Goal: Task Accomplishment & Management: Manage account settings

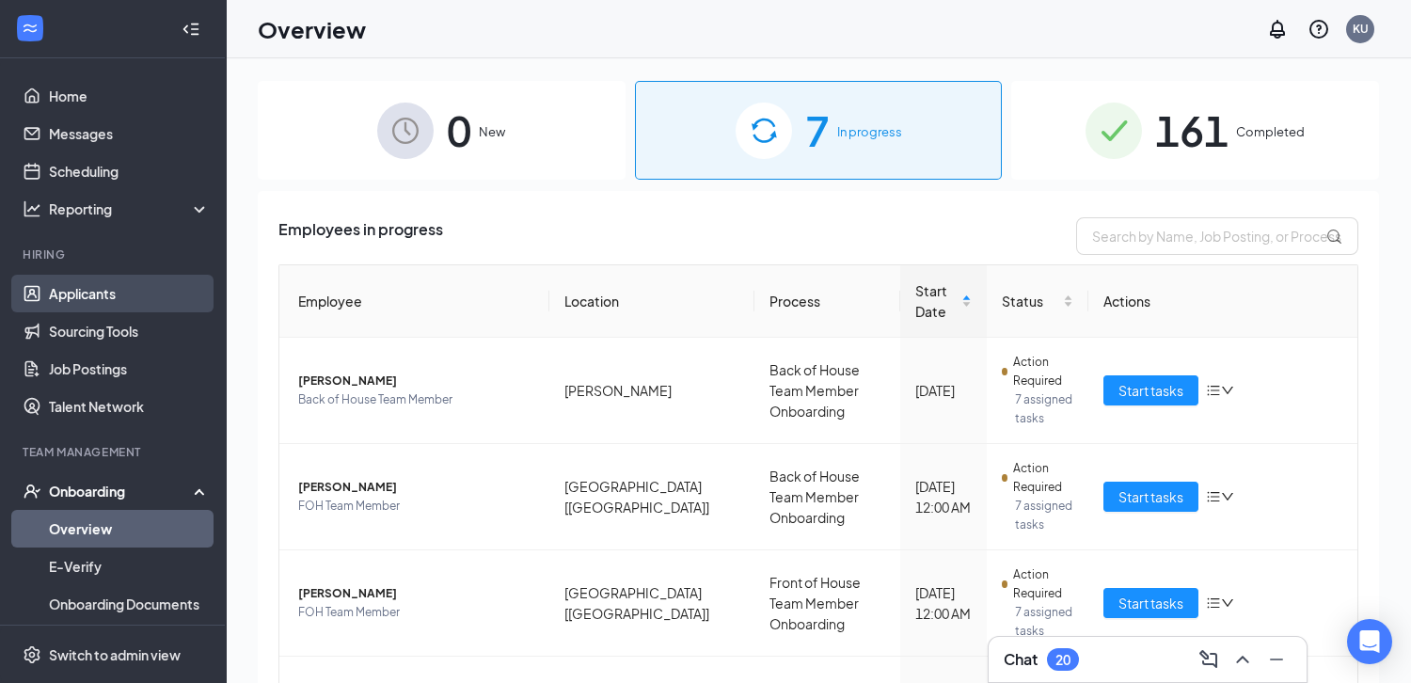
click at [97, 302] on link "Applicants" at bounding box center [129, 294] width 161 height 38
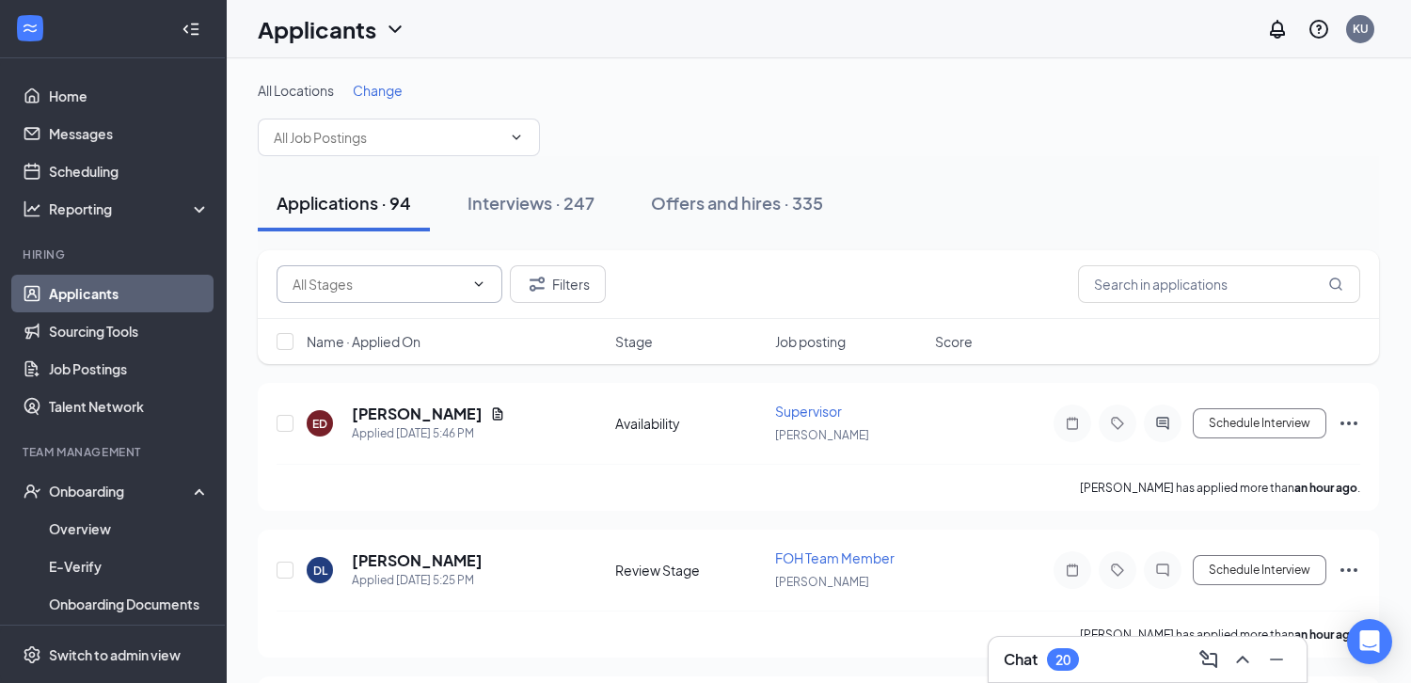
click at [441, 281] on input "text" at bounding box center [378, 284] width 171 height 21
click at [403, 366] on div "Review Stage (34)" at bounding box center [362, 362] width 109 height 21
type input "Review Stage (34)"
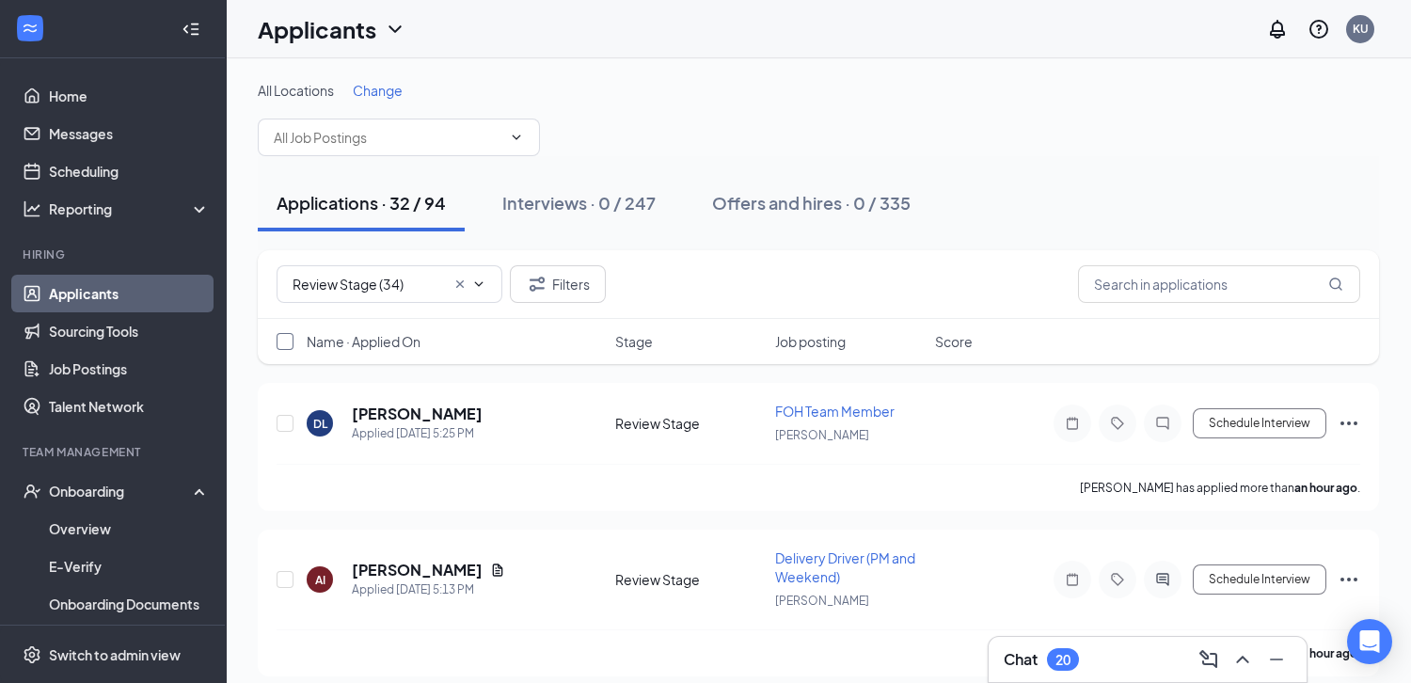
click at [283, 344] on input "checkbox" at bounding box center [285, 341] width 17 height 17
checkbox input "true"
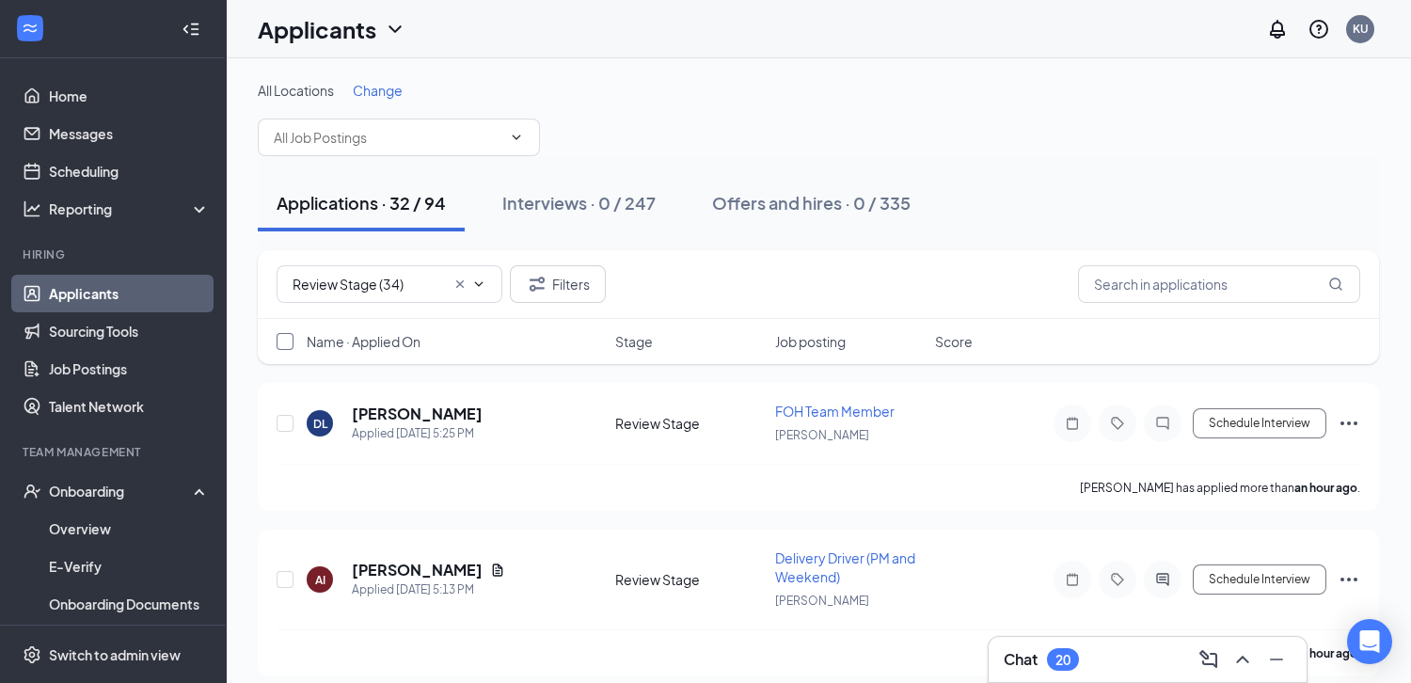
checkbox input "true"
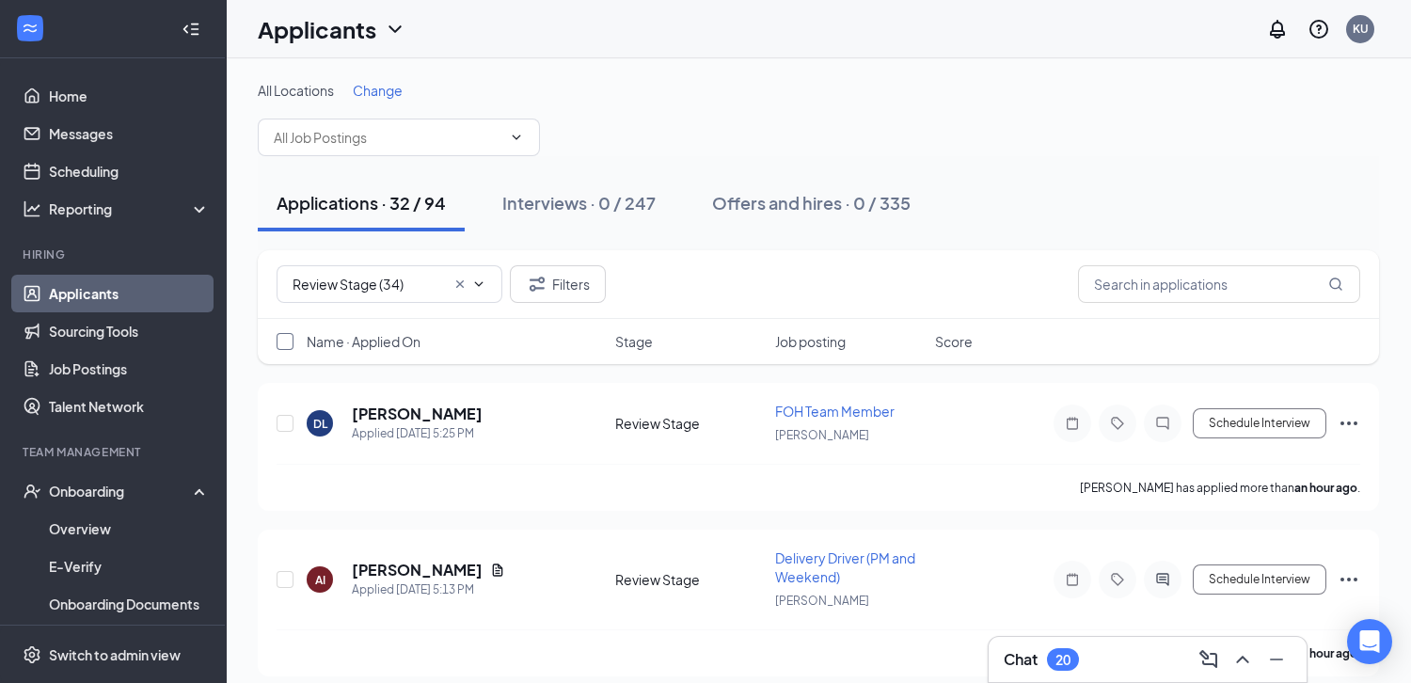
checkbox input "true"
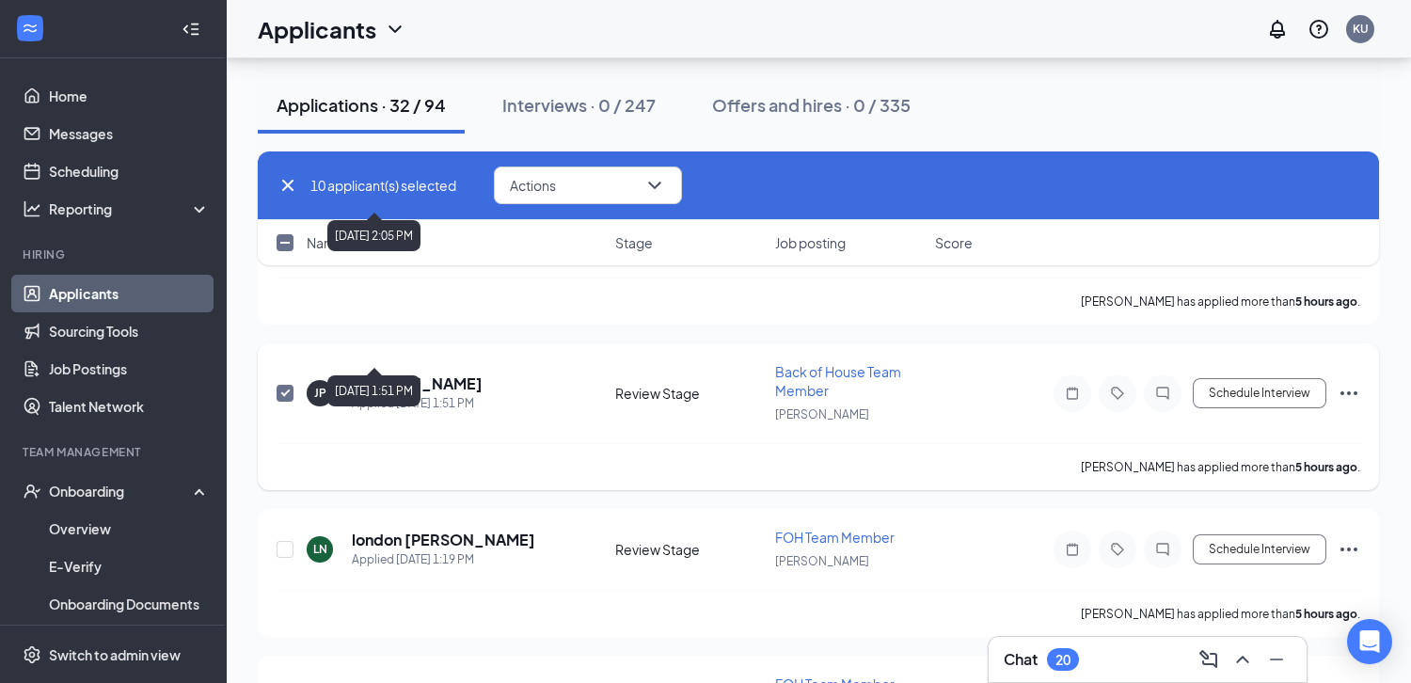
scroll to position [1565, 0]
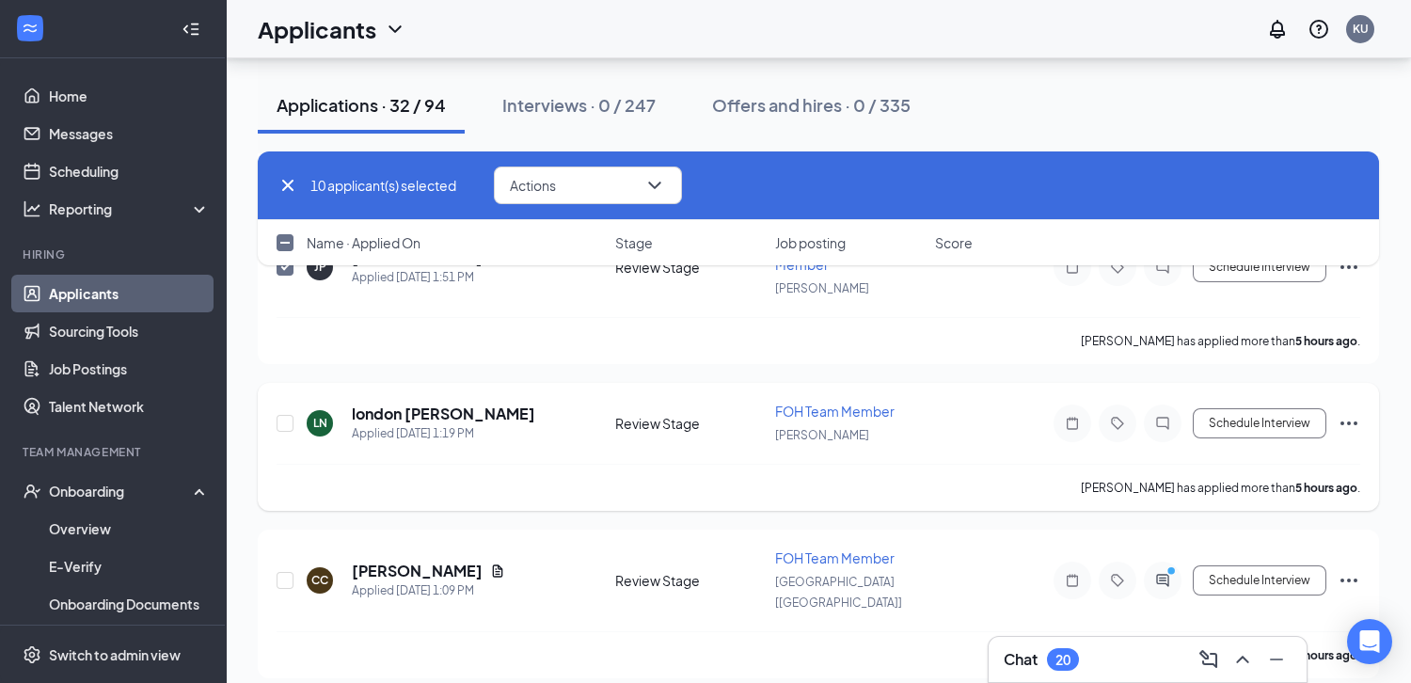
drag, startPoint x: 290, startPoint y: 246, endPoint x: 636, endPoint y: 346, distance: 360.2
click at [289, 246] on input "checkbox" at bounding box center [285, 242] width 17 height 17
checkbox input "true"
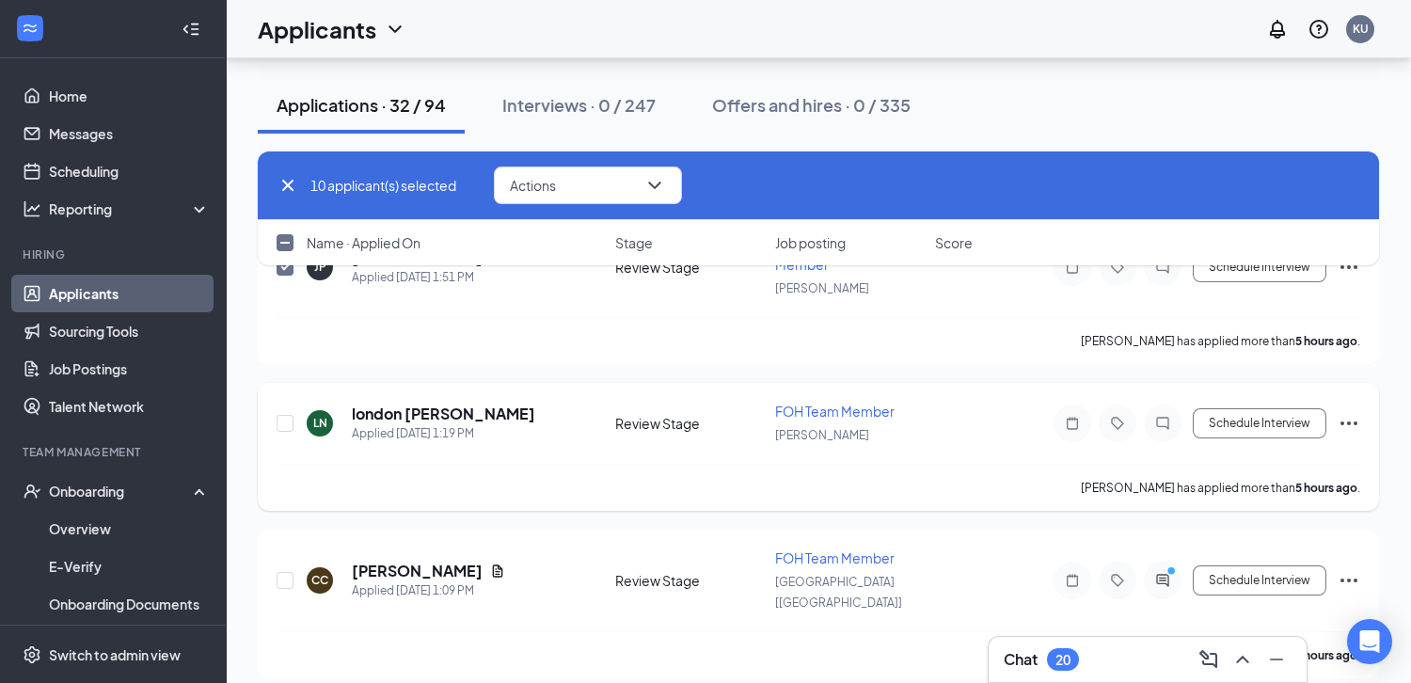
checkbox input "true"
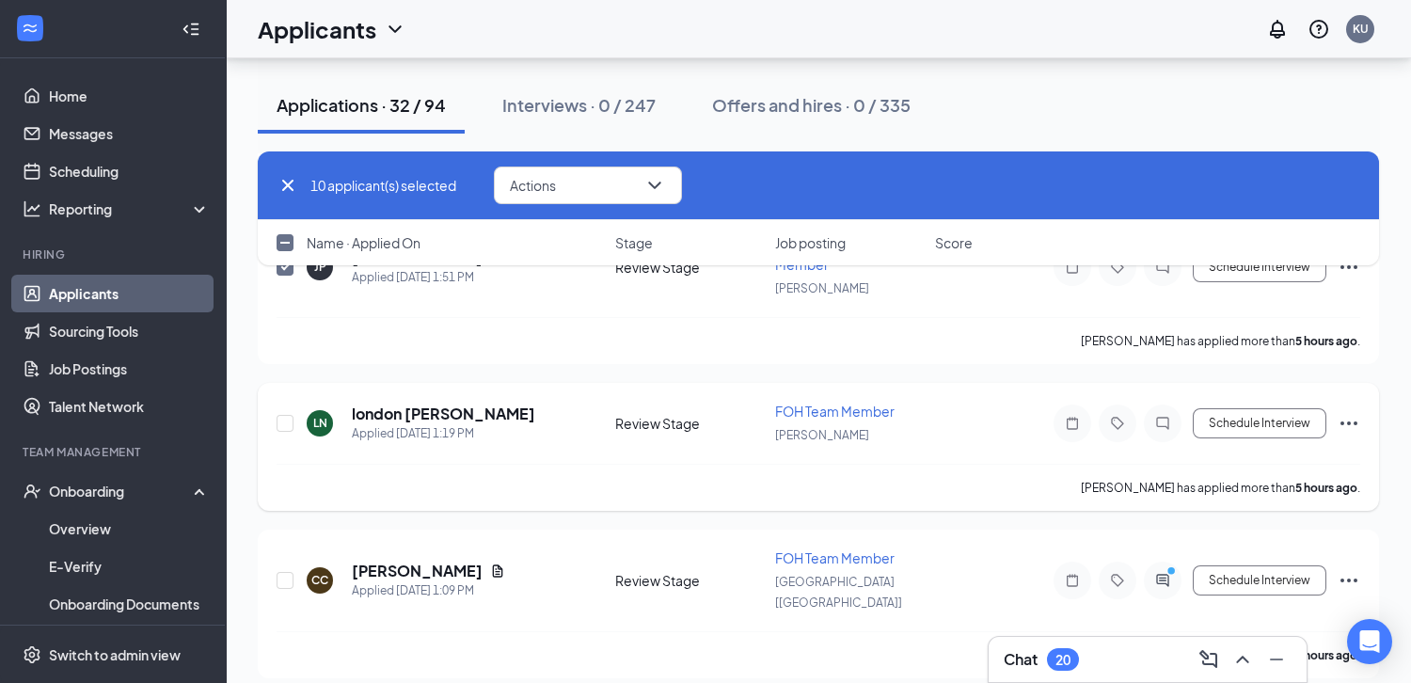
checkbox input "true"
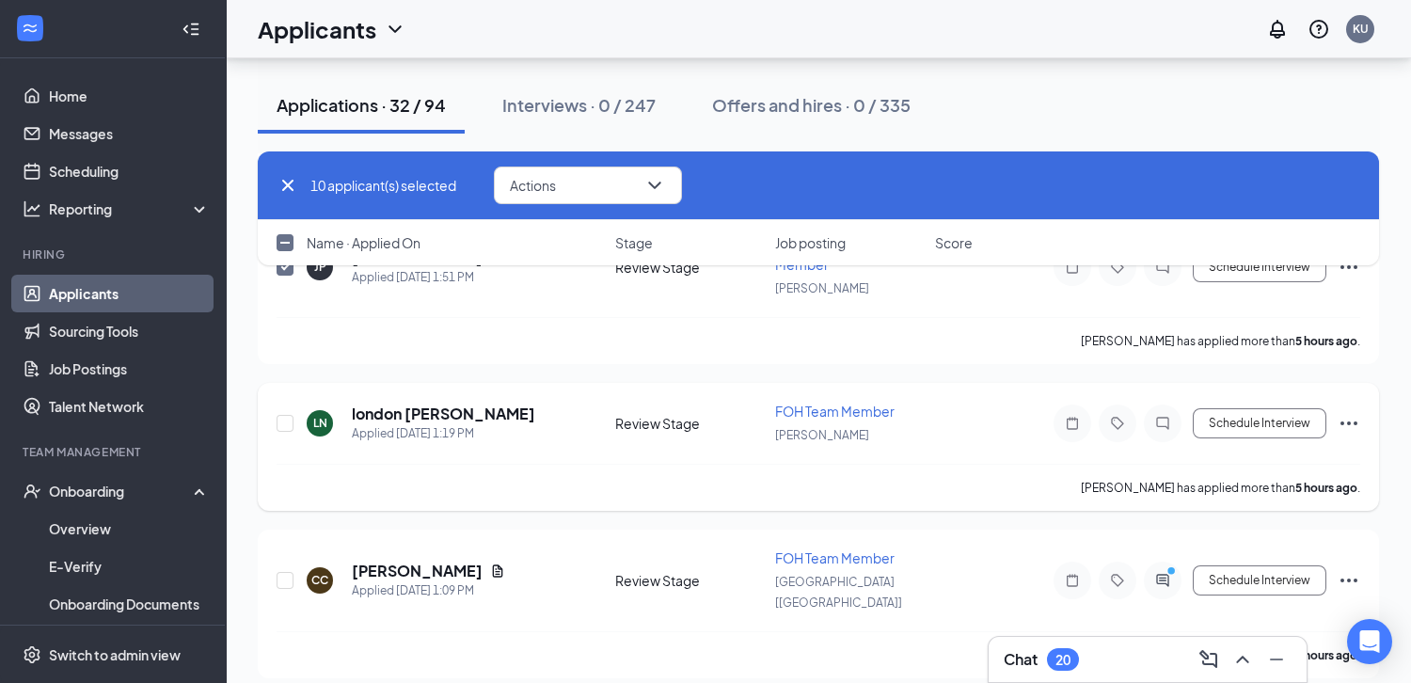
checkbox input "true"
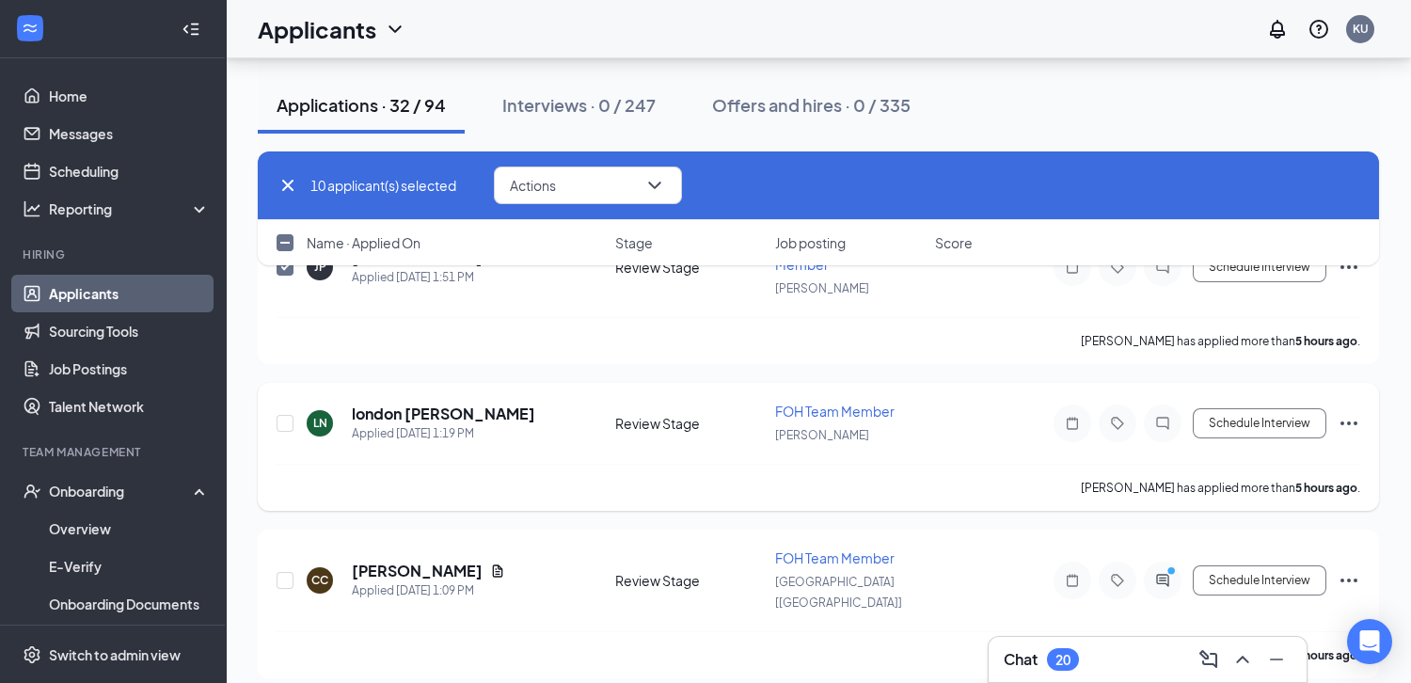
checkbox input "true"
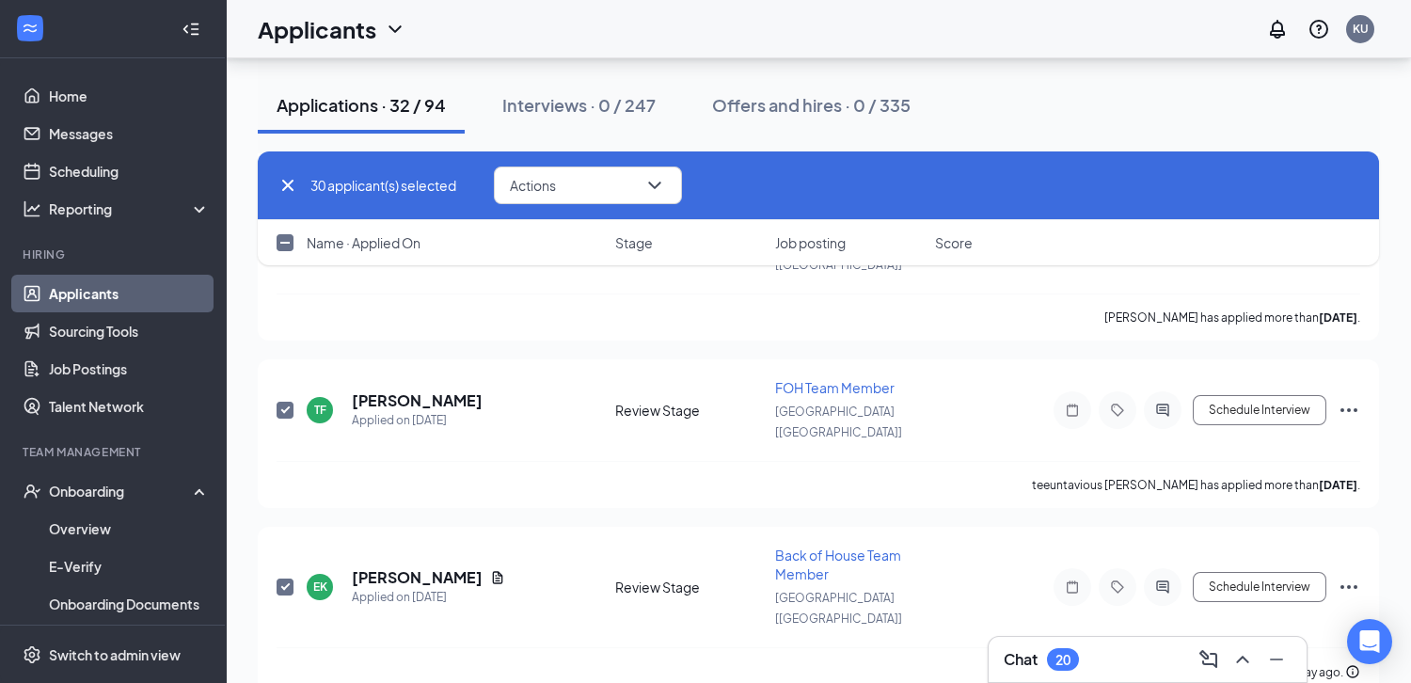
scroll to position [4541, 0]
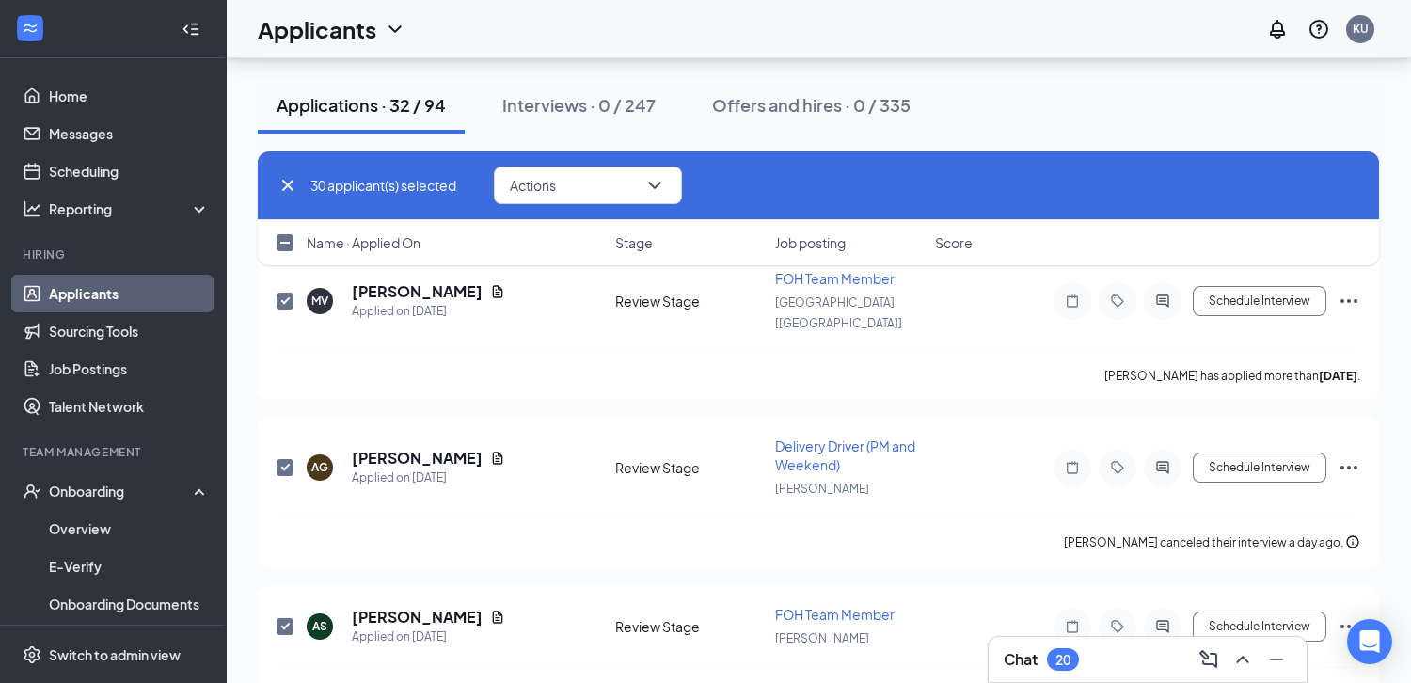
click at [284, 244] on input "checkbox" at bounding box center [285, 242] width 17 height 17
checkbox input "true"
click at [556, 188] on span "Actions" at bounding box center [533, 185] width 46 height 13
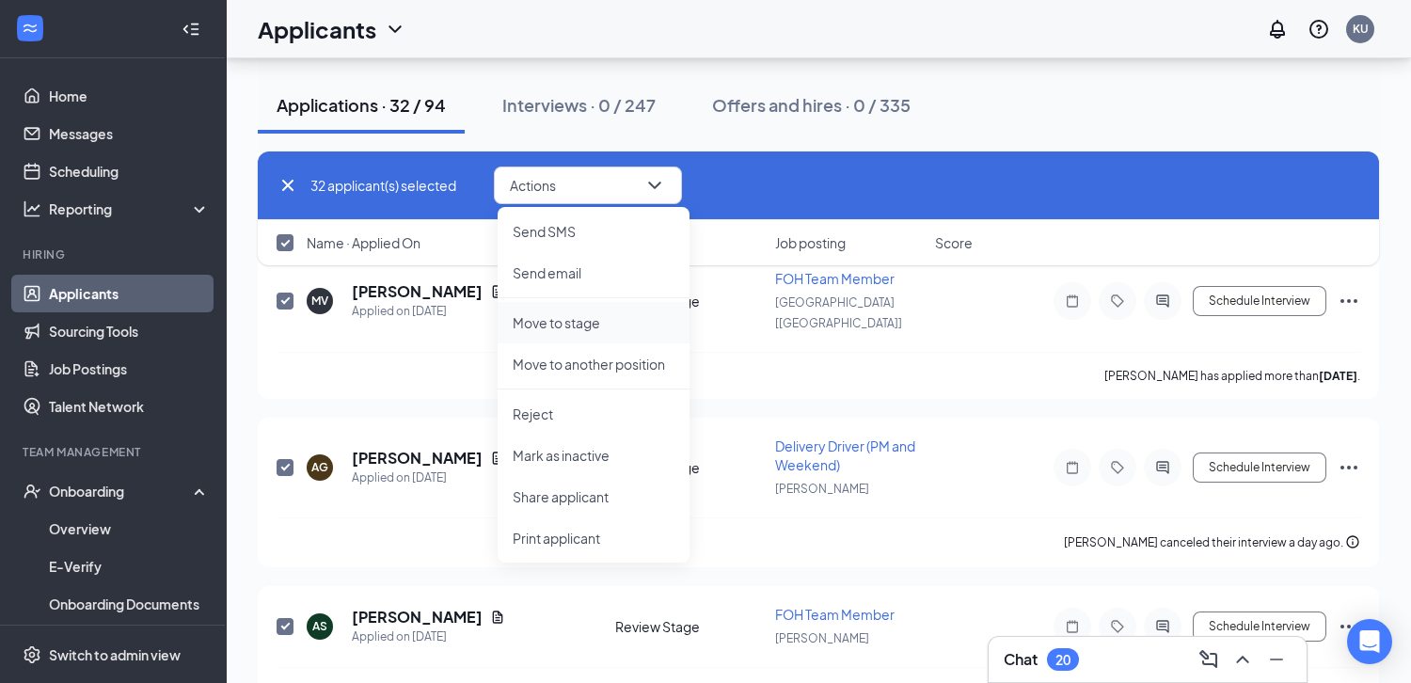
click at [572, 325] on p "Move to stage" at bounding box center [594, 322] width 162 height 19
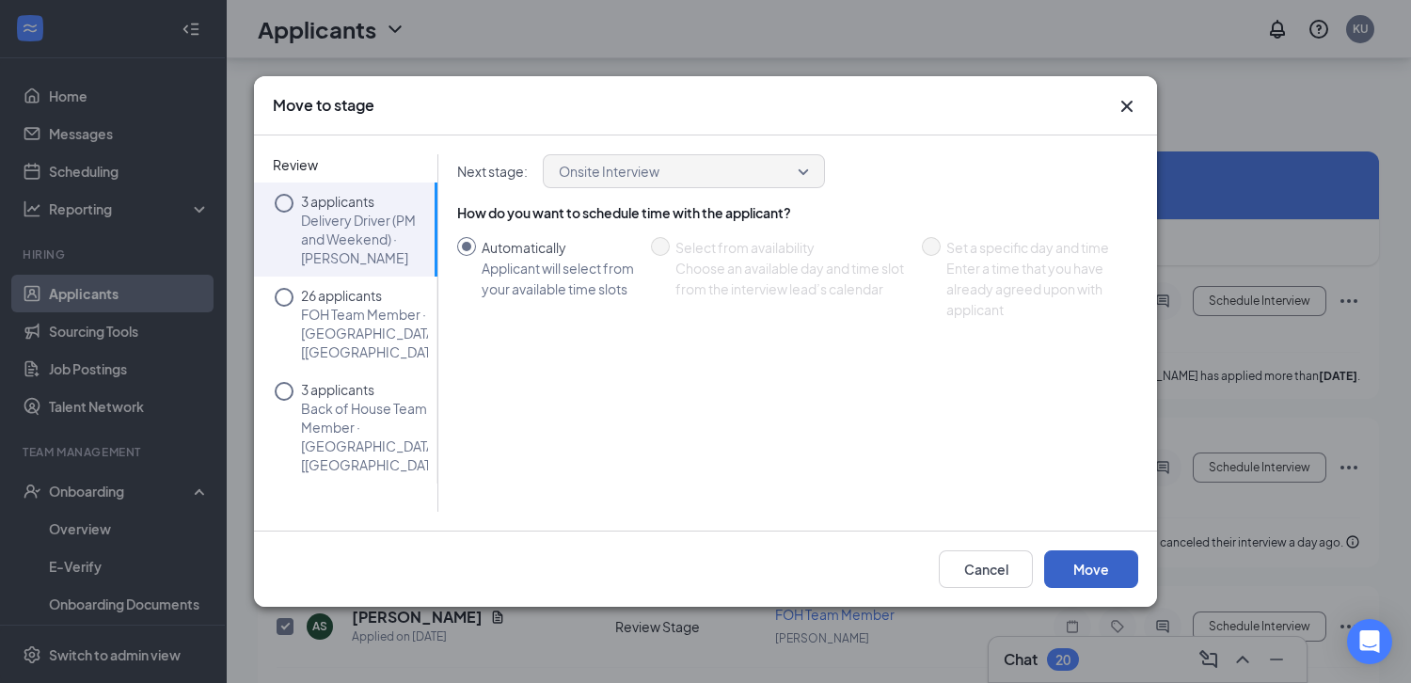
click at [1106, 570] on button "Move" at bounding box center [1091, 569] width 94 height 38
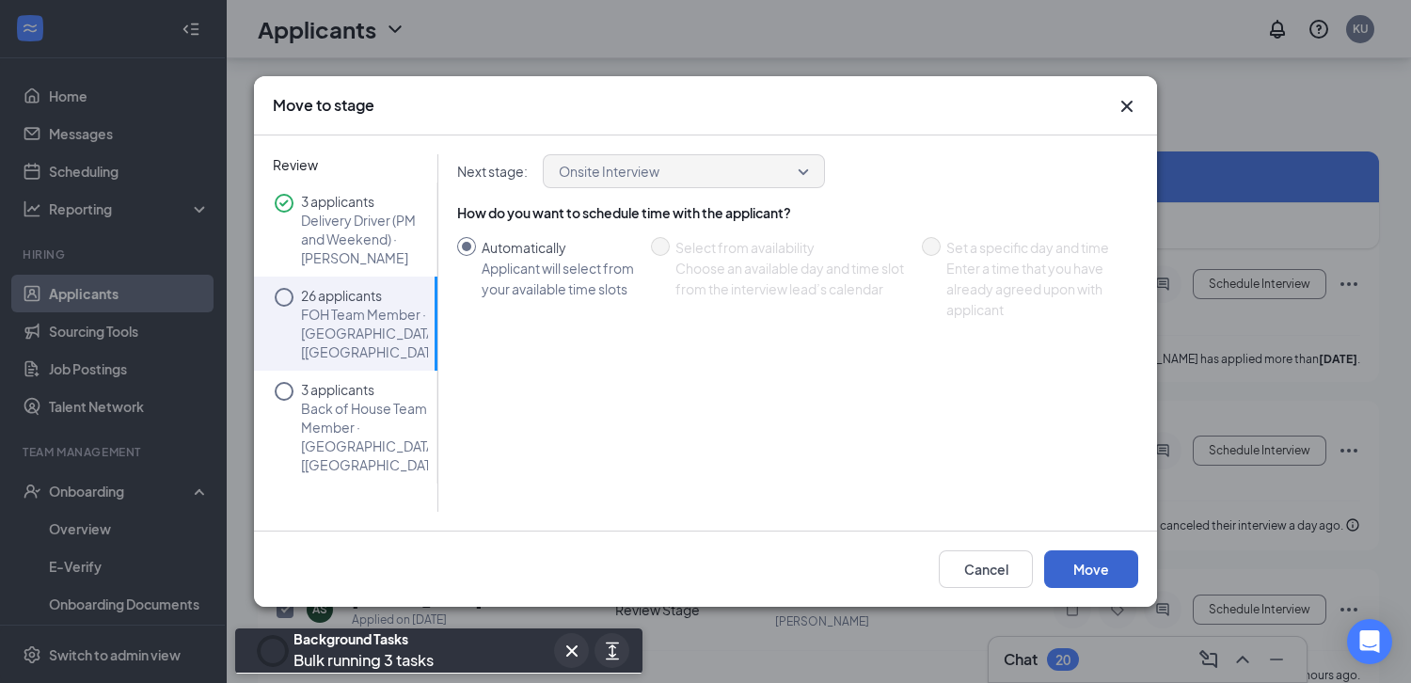
scroll to position [4524, 0]
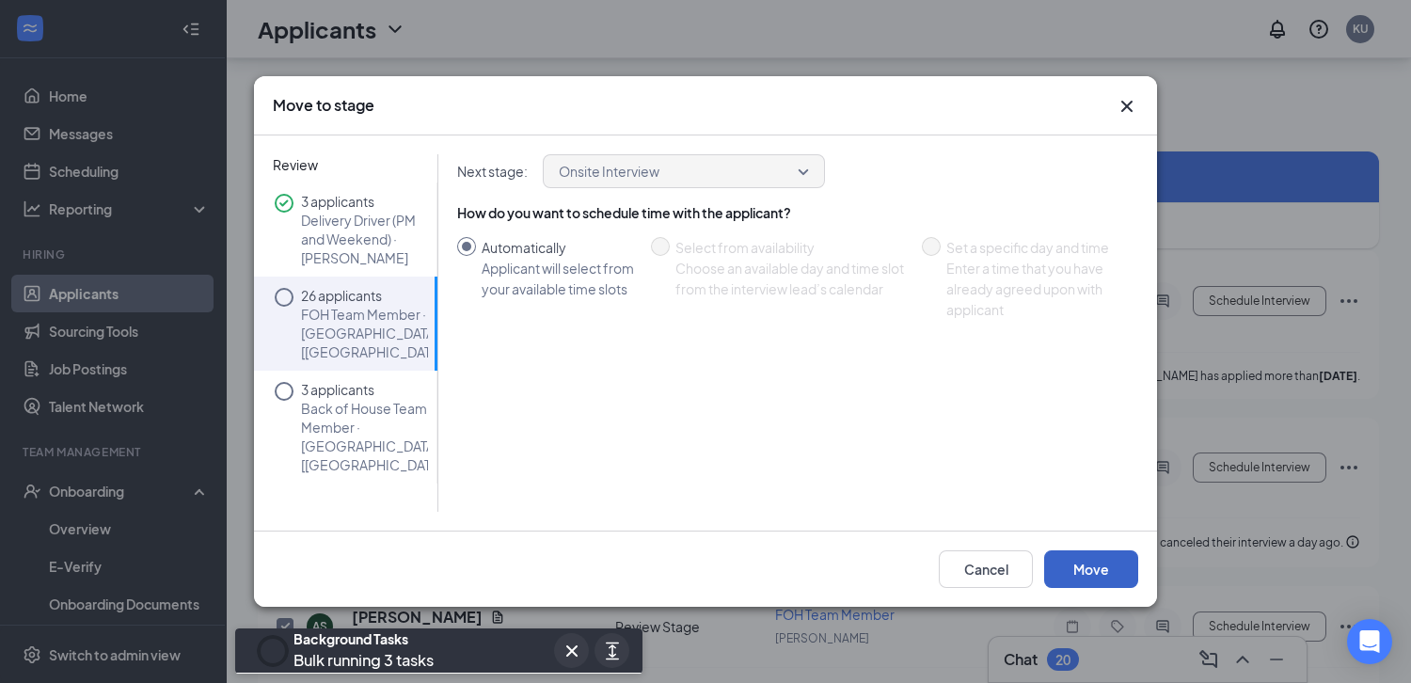
click at [1107, 571] on button "Move" at bounding box center [1091, 569] width 94 height 38
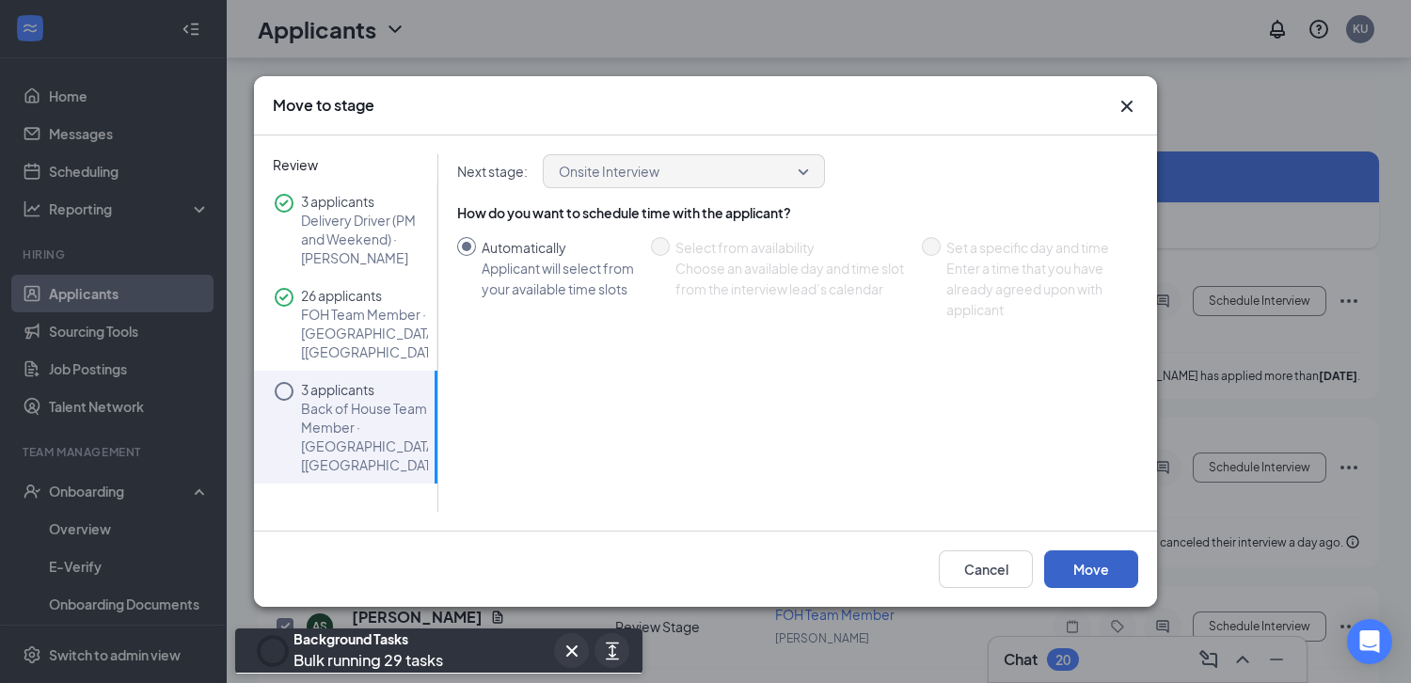
click at [1107, 571] on button "Move" at bounding box center [1091, 569] width 94 height 38
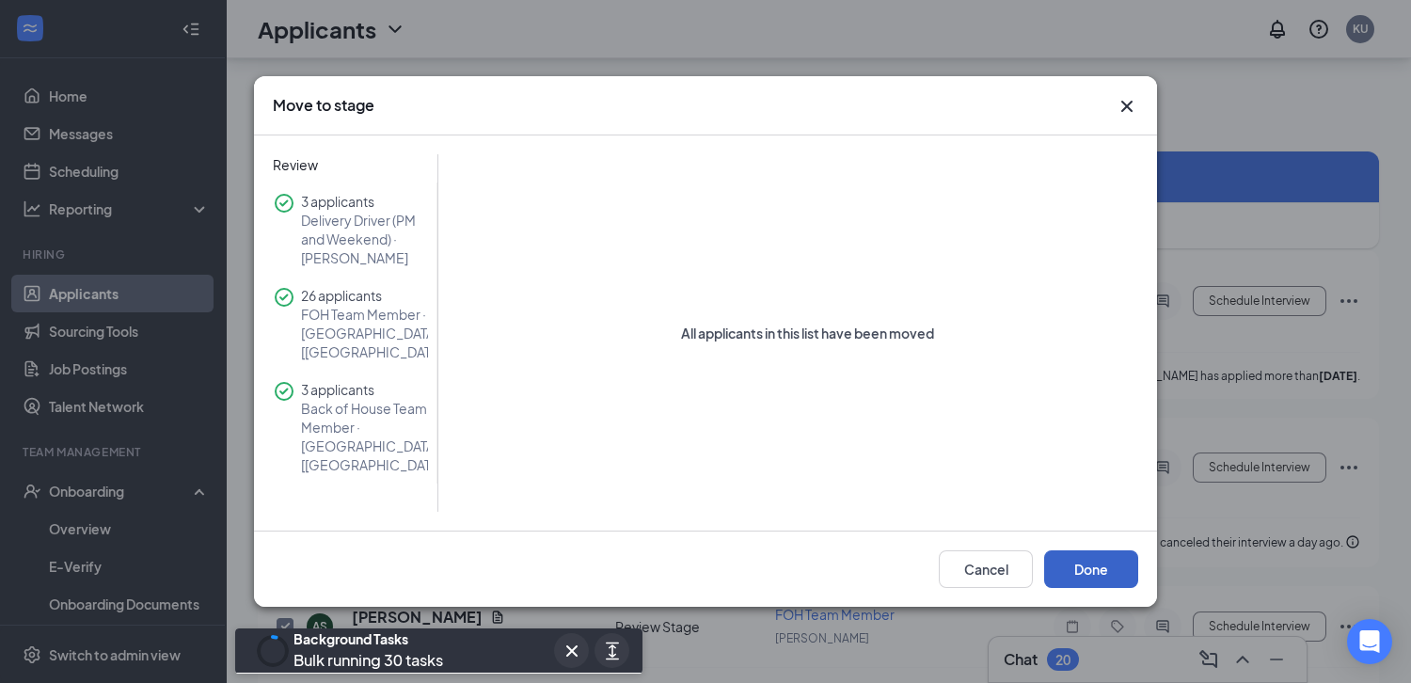
click at [1107, 571] on button "Done" at bounding box center [1091, 569] width 94 height 38
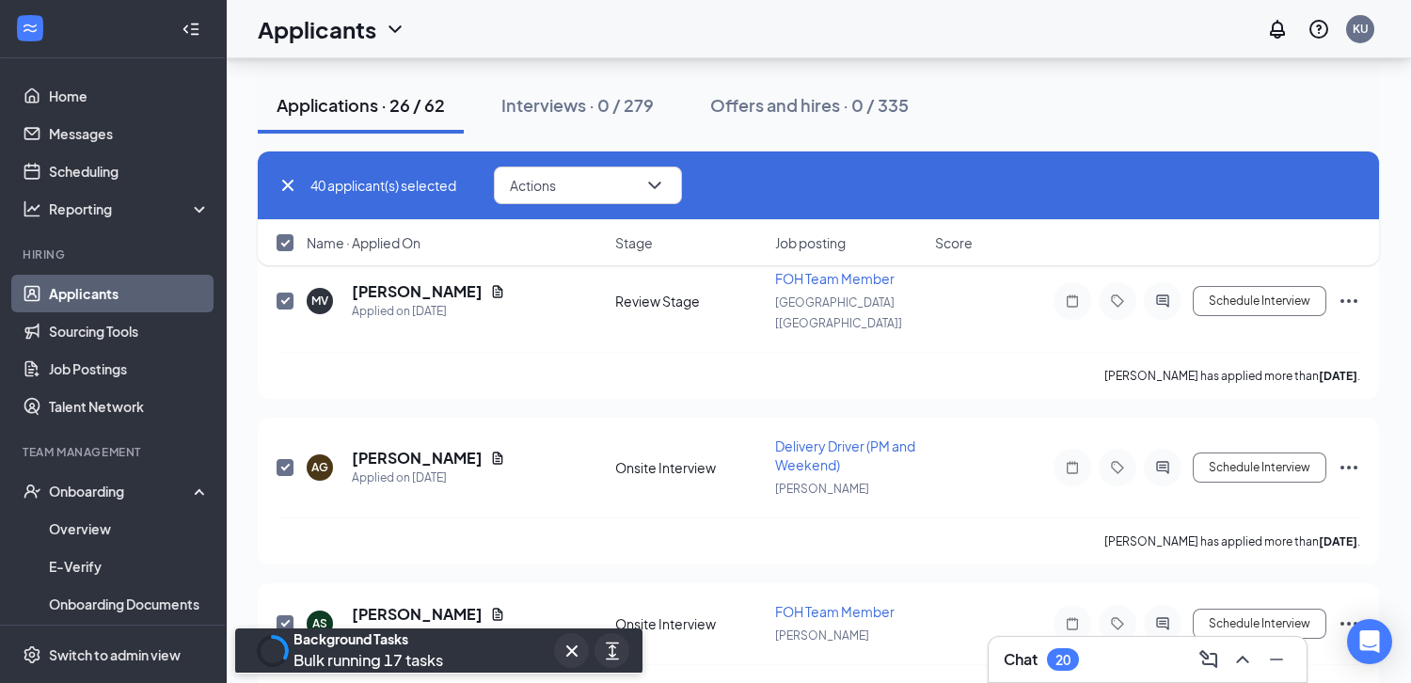
checkbox input "false"
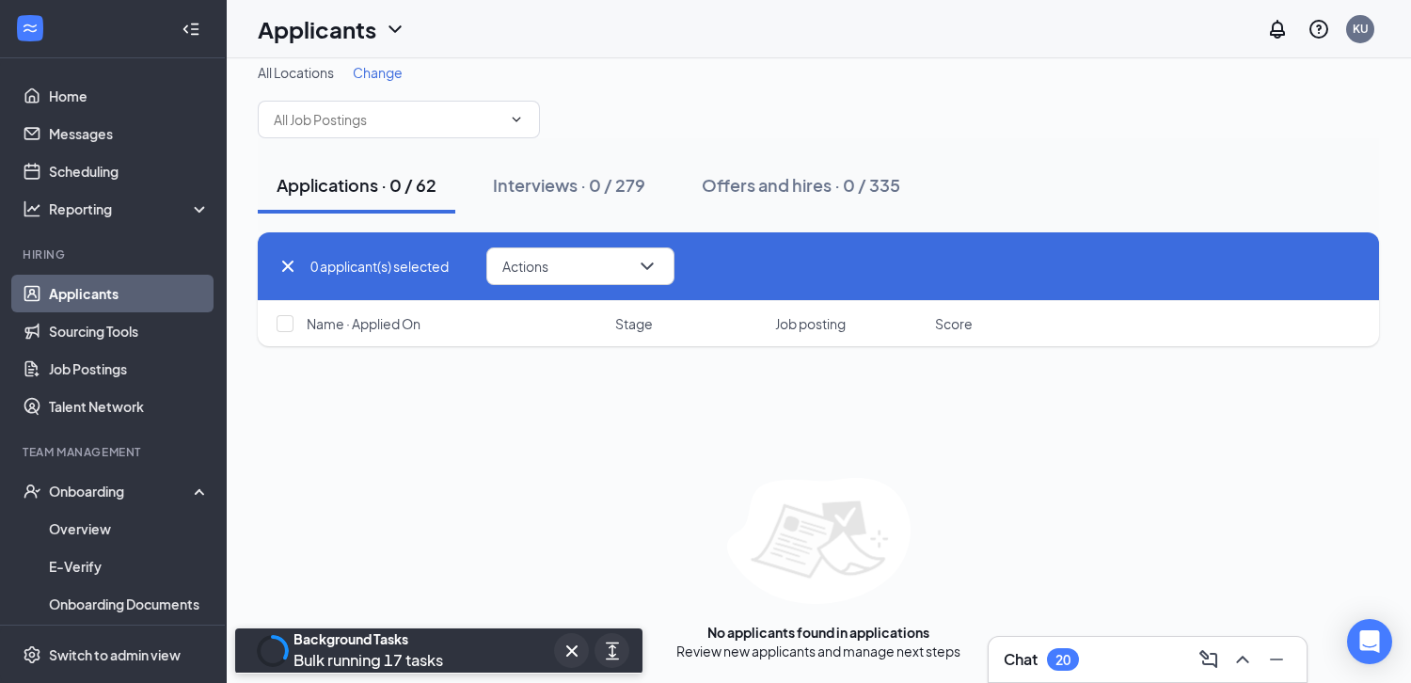
scroll to position [0, 0]
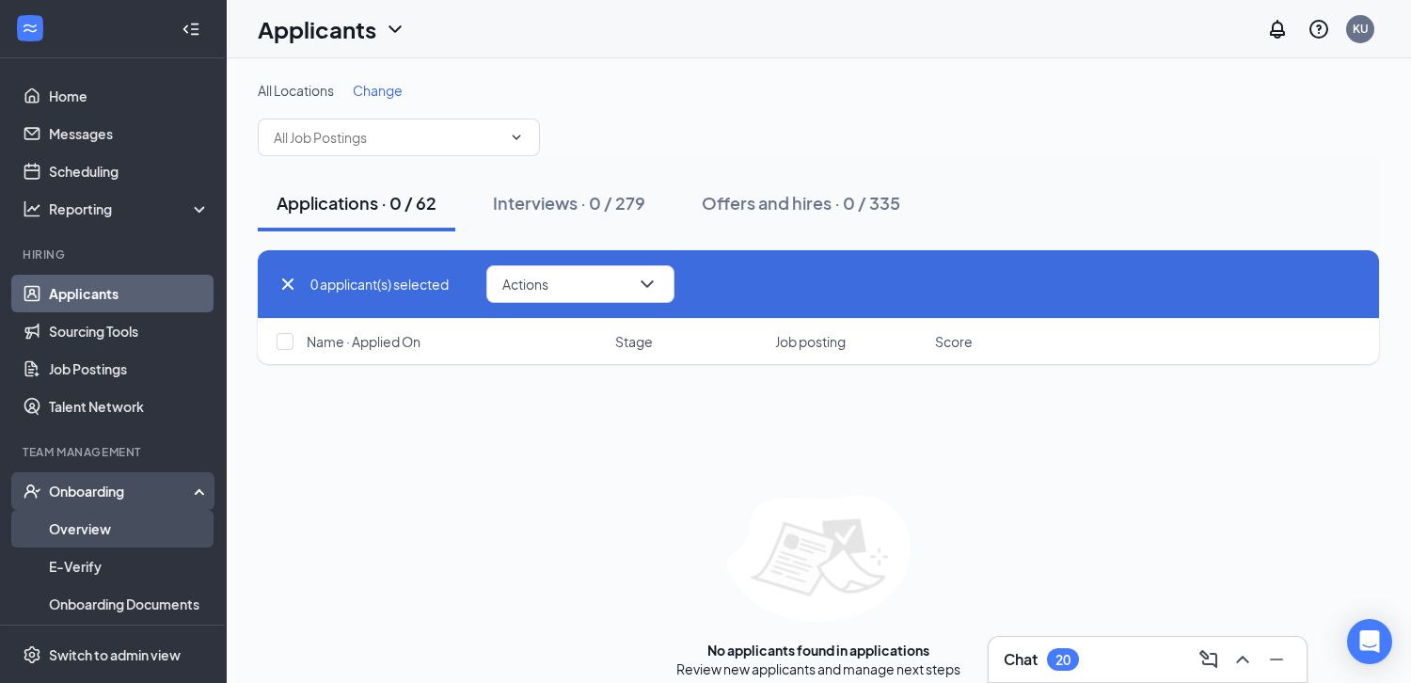
click at [138, 534] on link "Overview" at bounding box center [129, 529] width 161 height 38
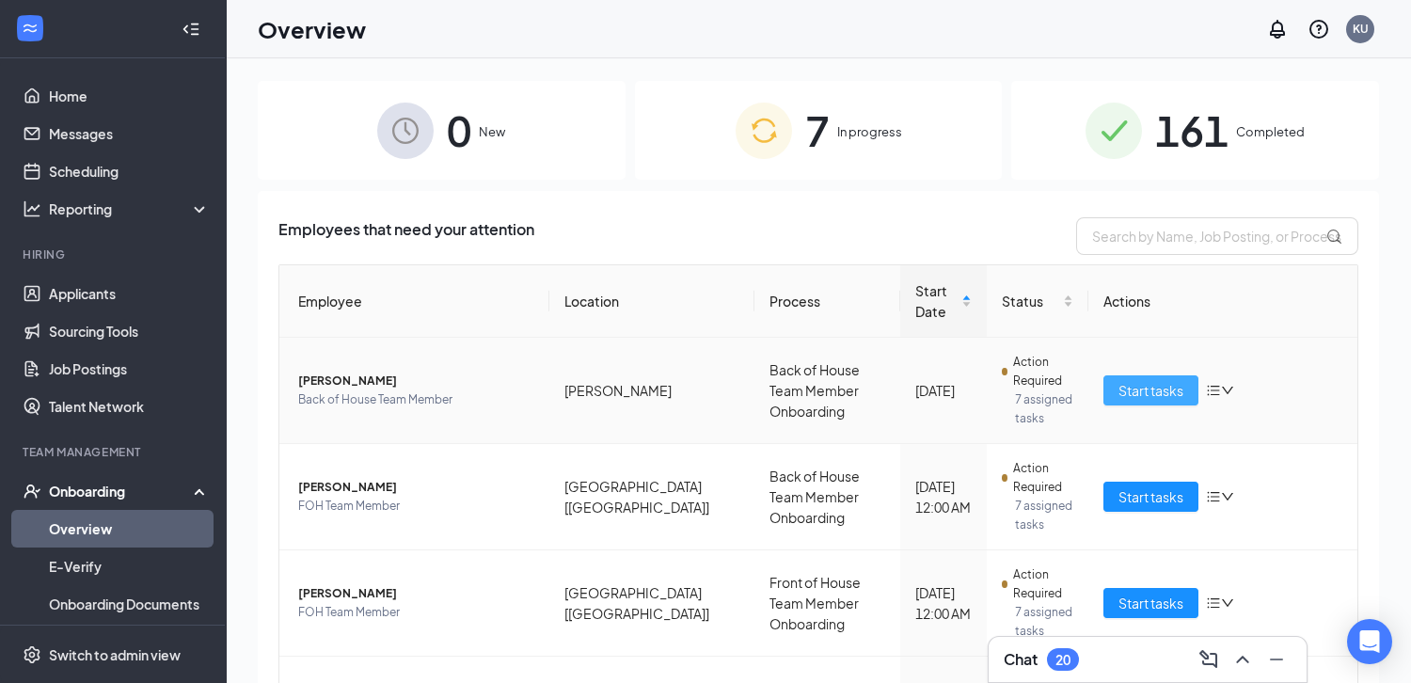
click at [1160, 390] on span "Start tasks" at bounding box center [1150, 390] width 65 height 21
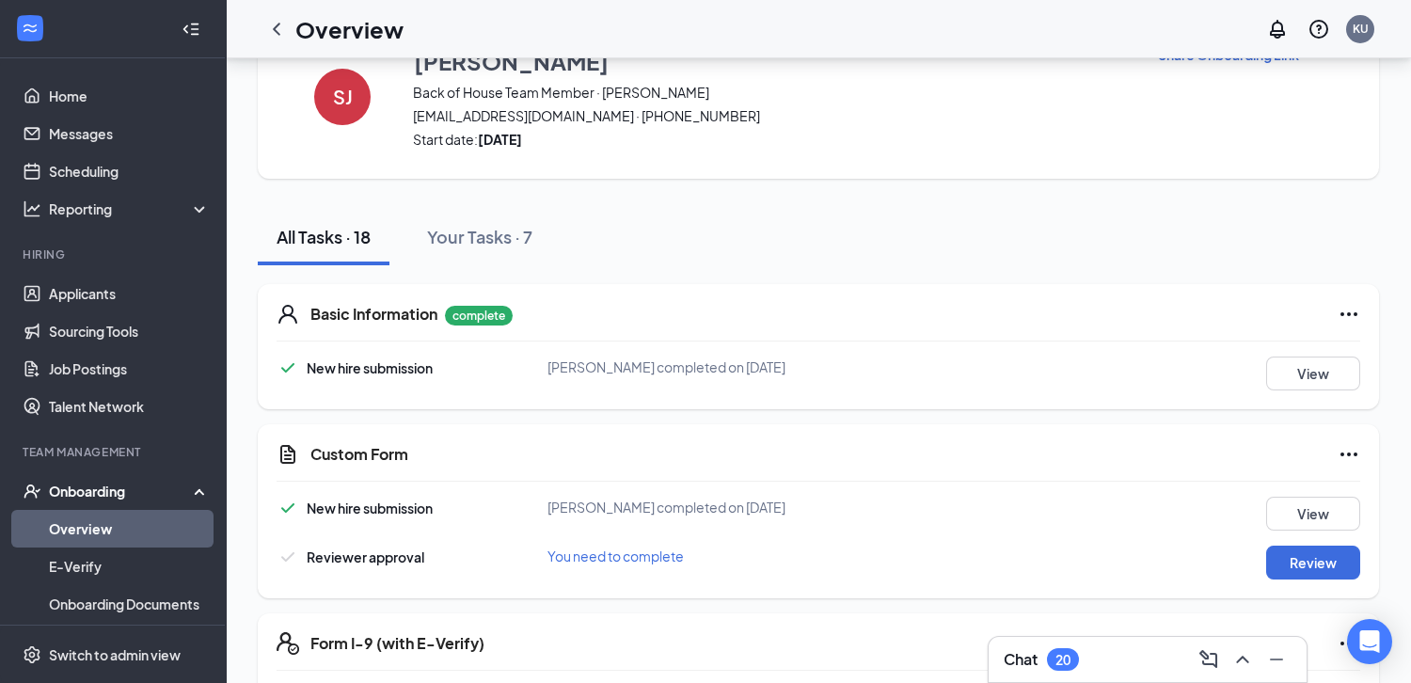
scroll to position [69, 0]
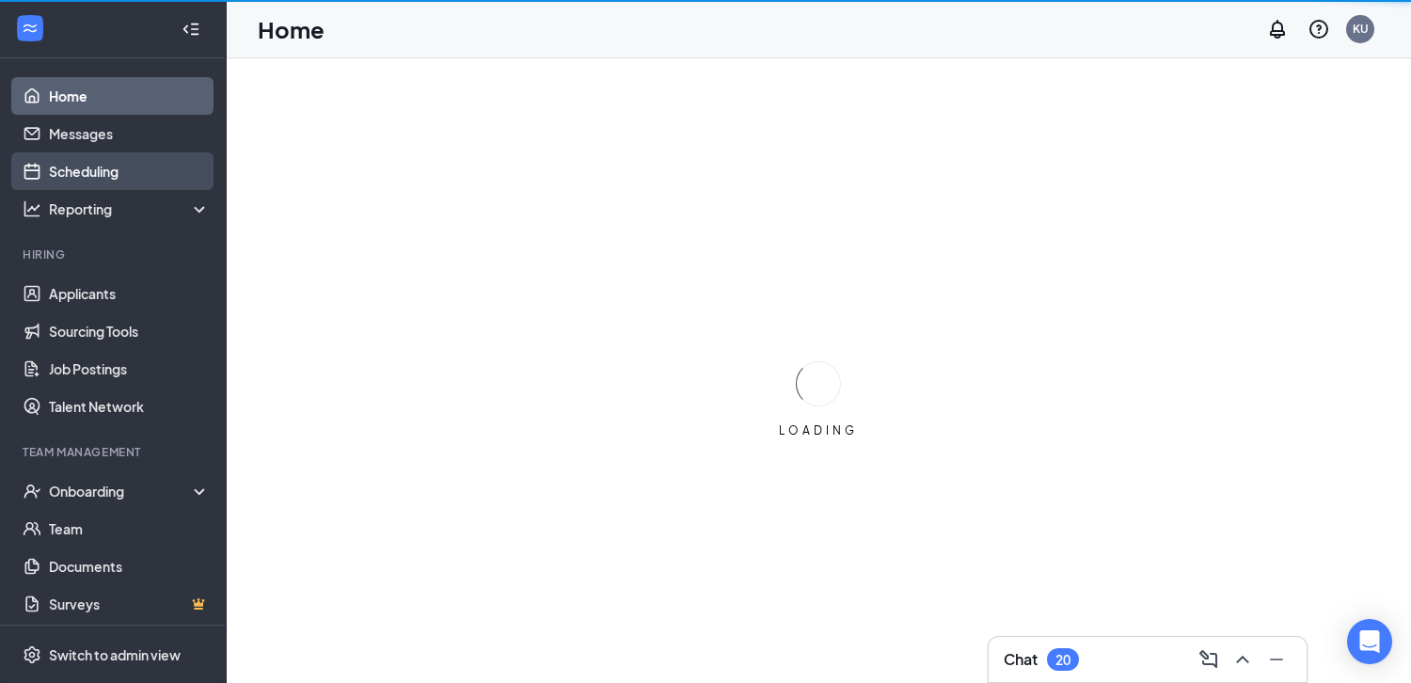
click at [117, 176] on link "Scheduling" at bounding box center [129, 171] width 161 height 38
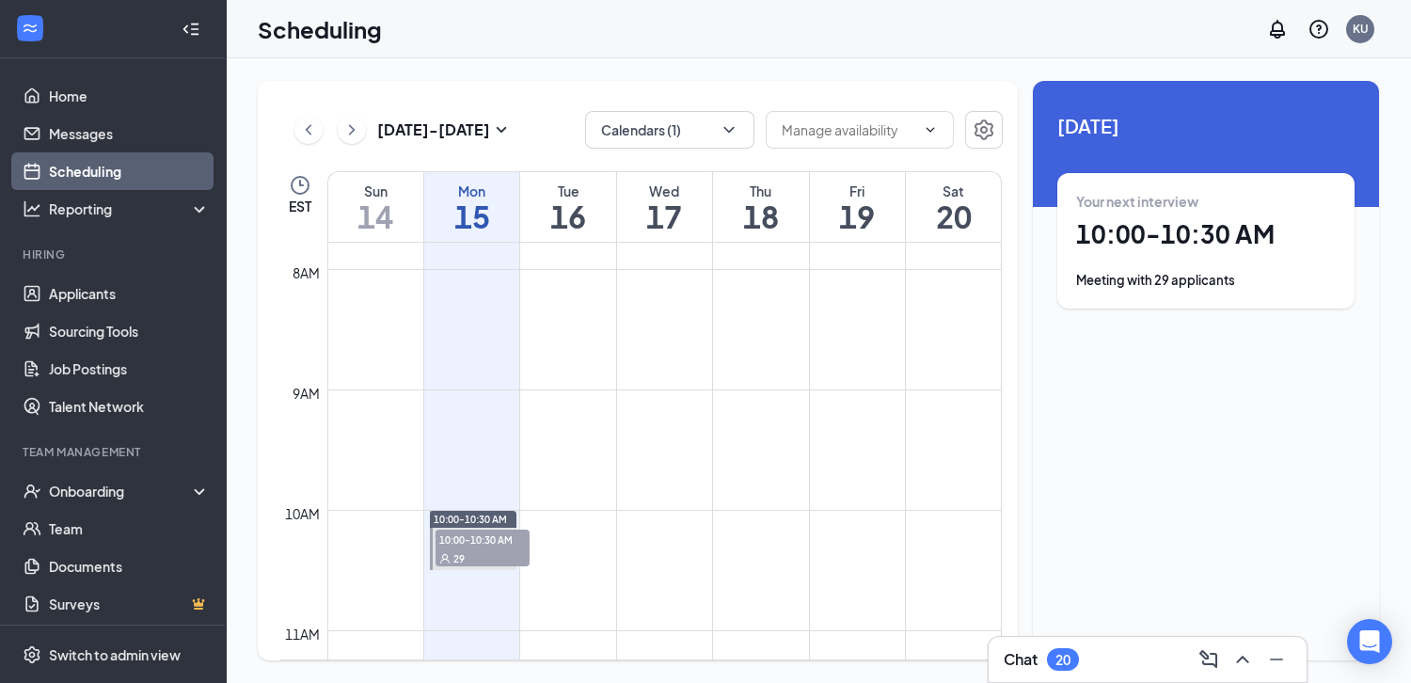
scroll to position [947, 0]
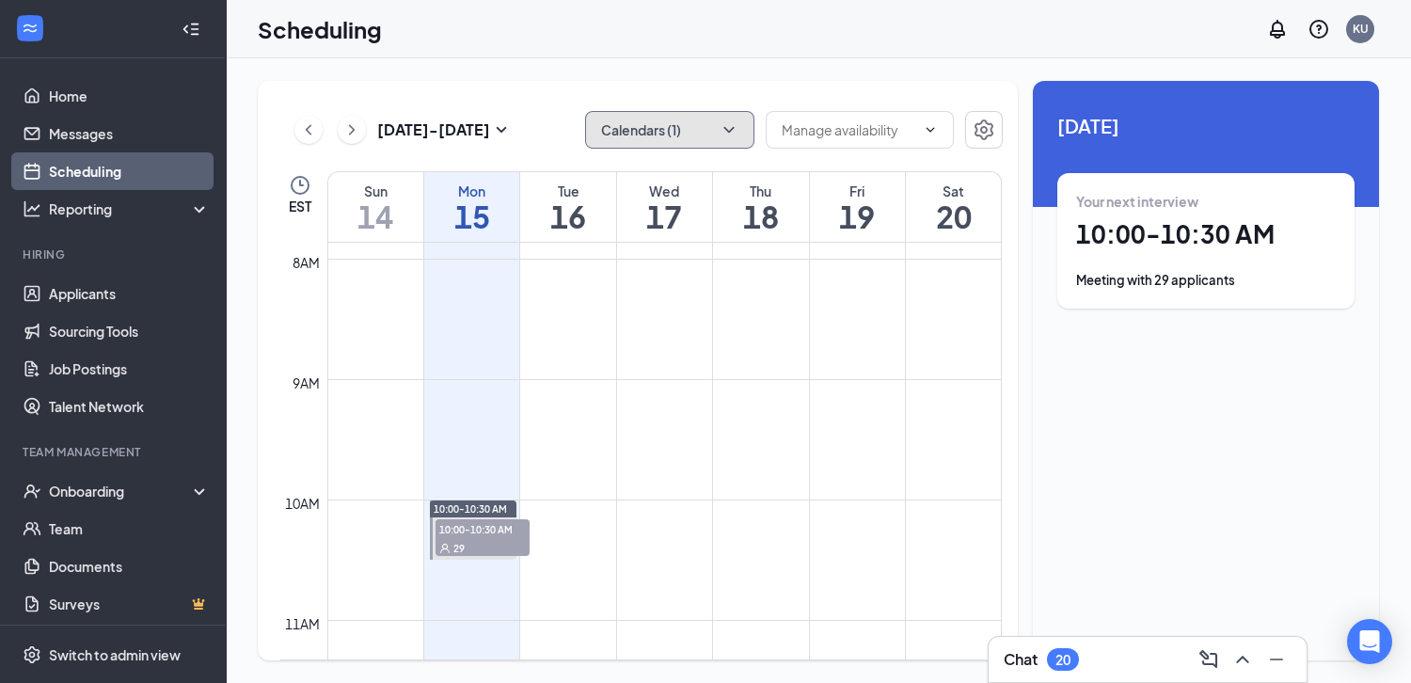
click at [699, 134] on button "Calendars (1)" at bounding box center [669, 130] width 169 height 38
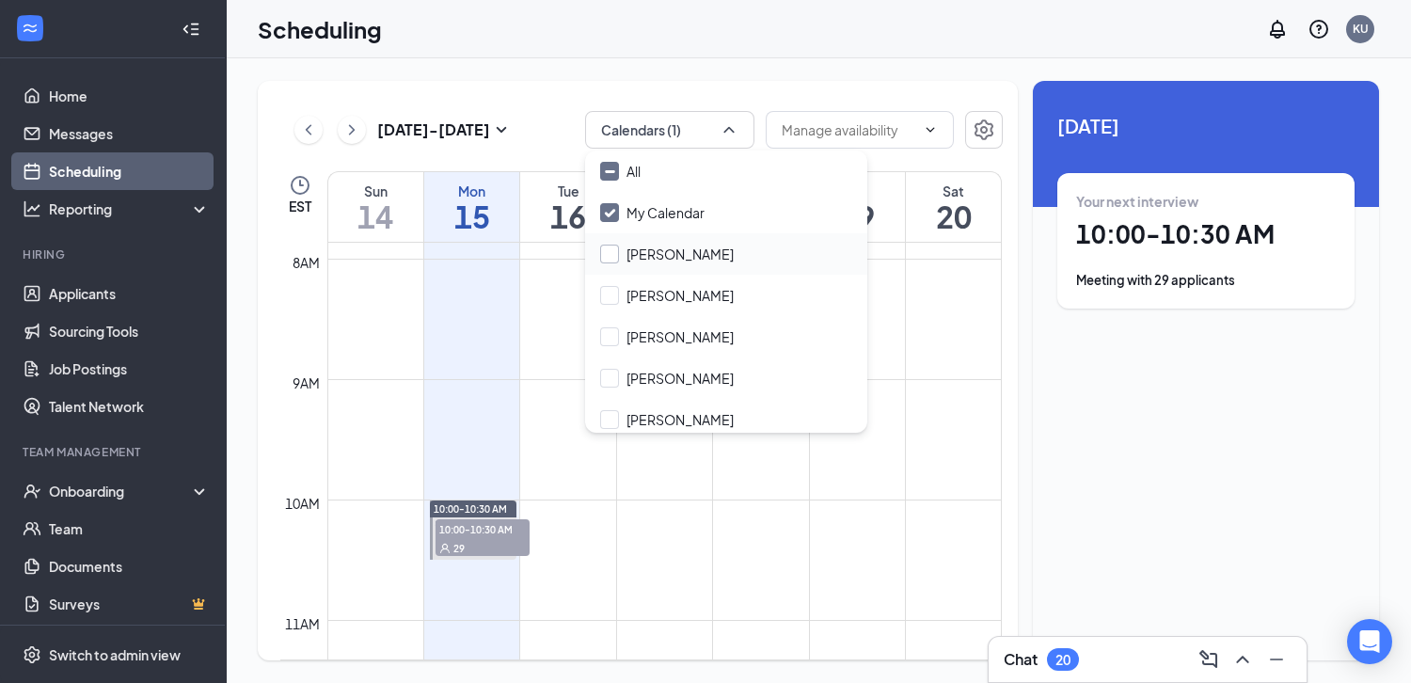
click at [649, 251] on input "[PERSON_NAME]" at bounding box center [667, 254] width 134 height 19
checkbox input "true"
click at [616, 288] on input "[PERSON_NAME]" at bounding box center [667, 295] width 134 height 19
checkbox input "true"
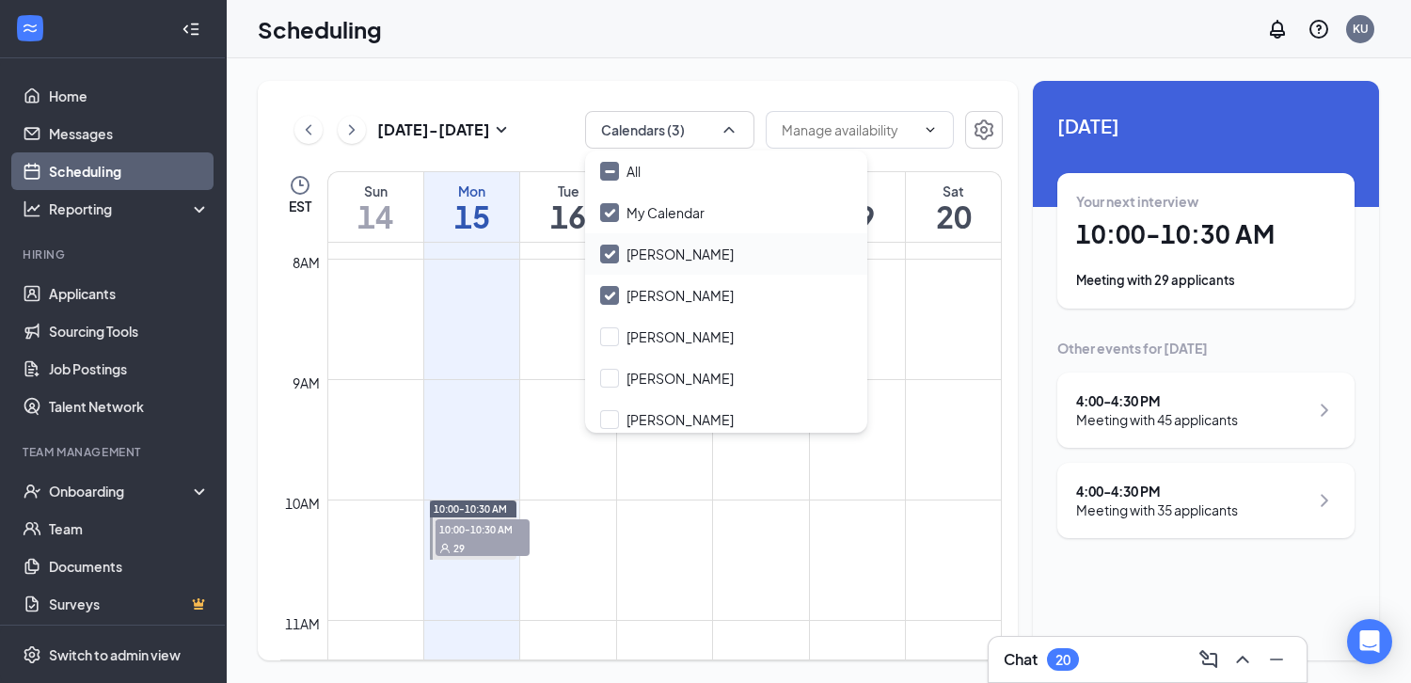
click at [609, 256] on input "Annie Ramon" at bounding box center [667, 254] width 134 height 19
checkbox input "false"
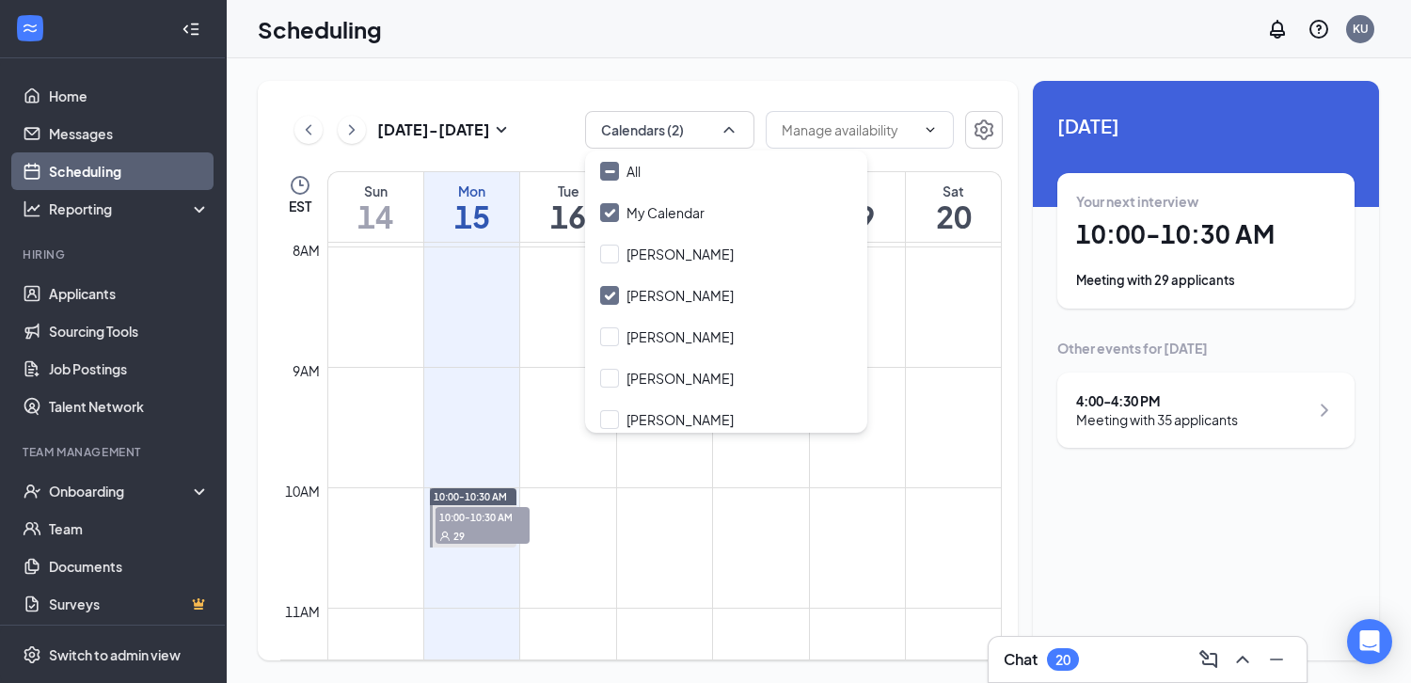
click at [566, 529] on td at bounding box center [664, 532] width 674 height 30
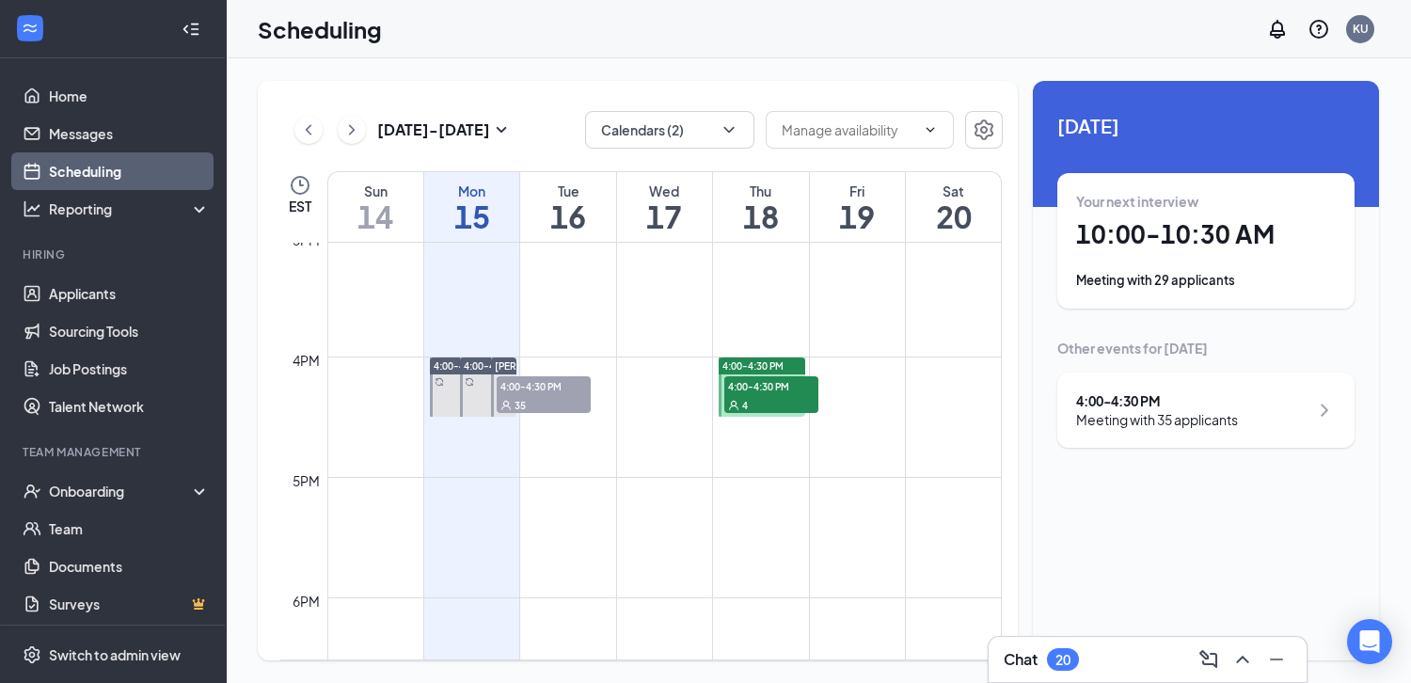
scroll to position [1814, 0]
click at [708, 138] on button "Calendars (2)" at bounding box center [669, 130] width 169 height 38
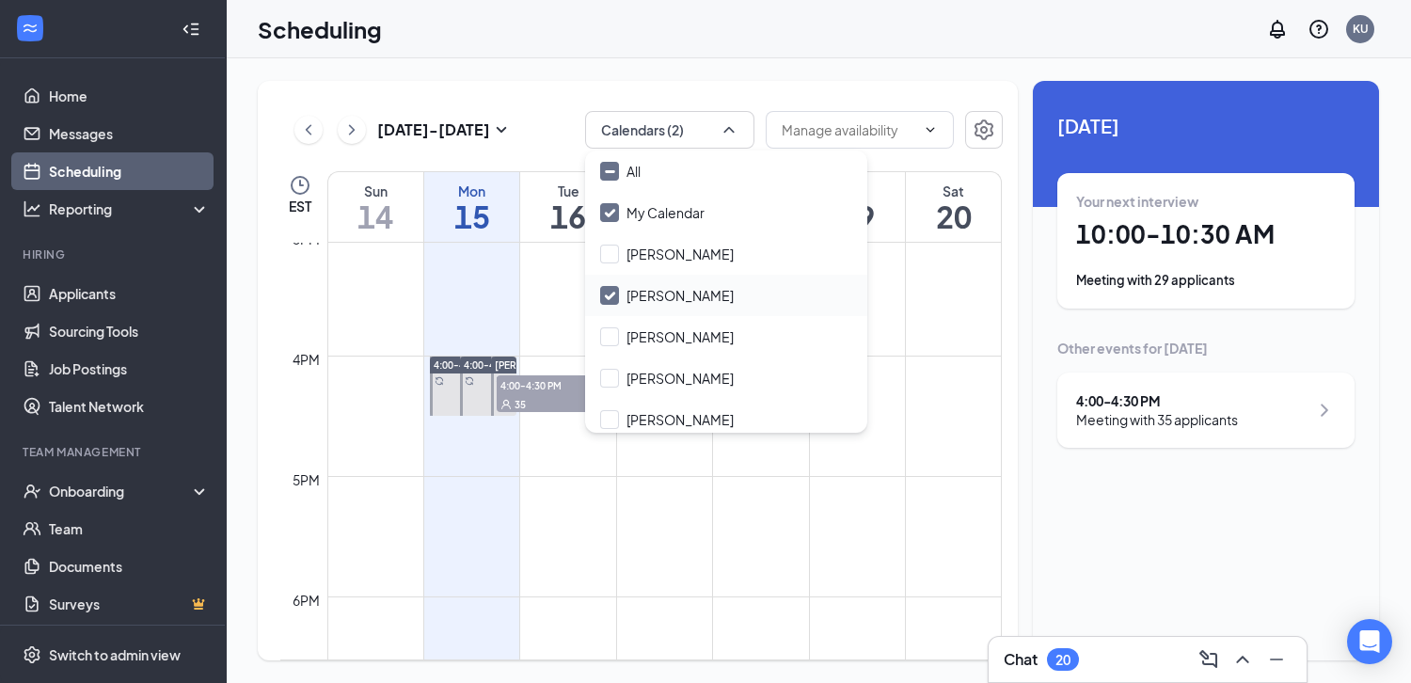
click at [614, 299] on input "David Farrar" at bounding box center [667, 295] width 134 height 19
checkbox input "false"
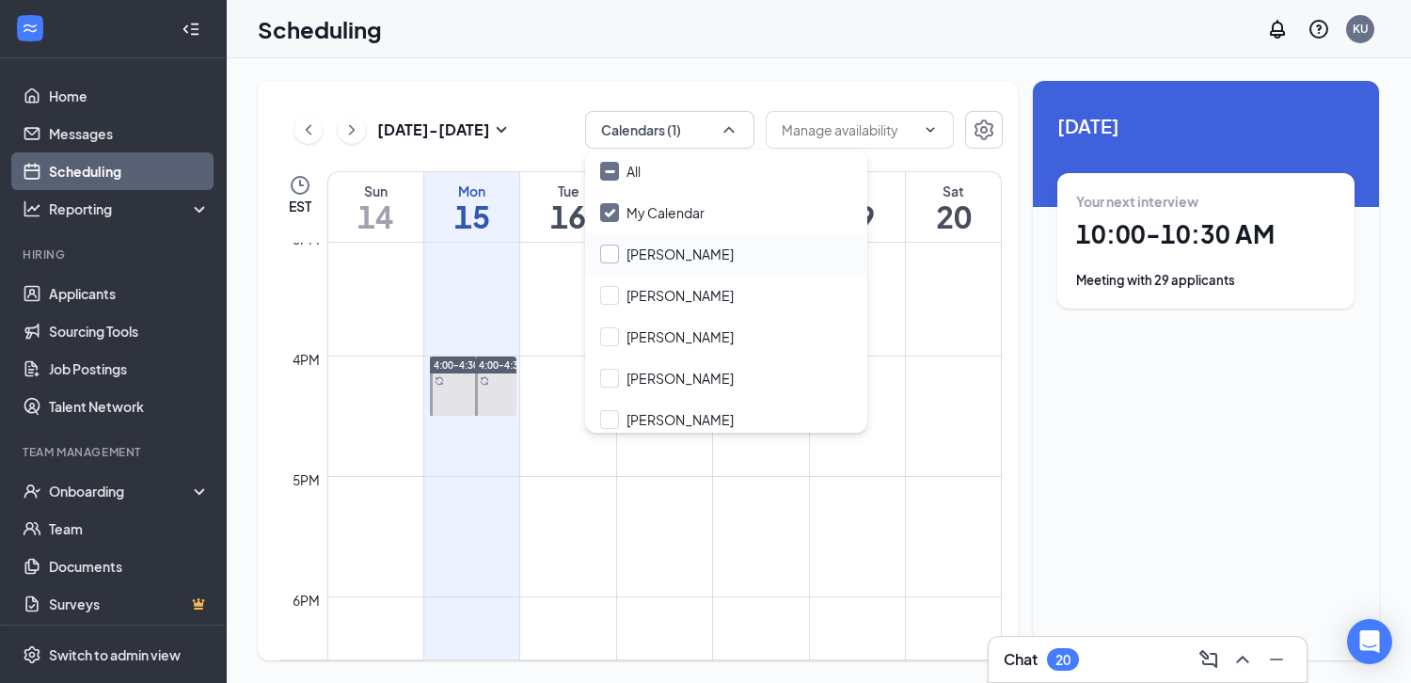
click at [605, 255] on input "Annie Ramon" at bounding box center [667, 254] width 134 height 19
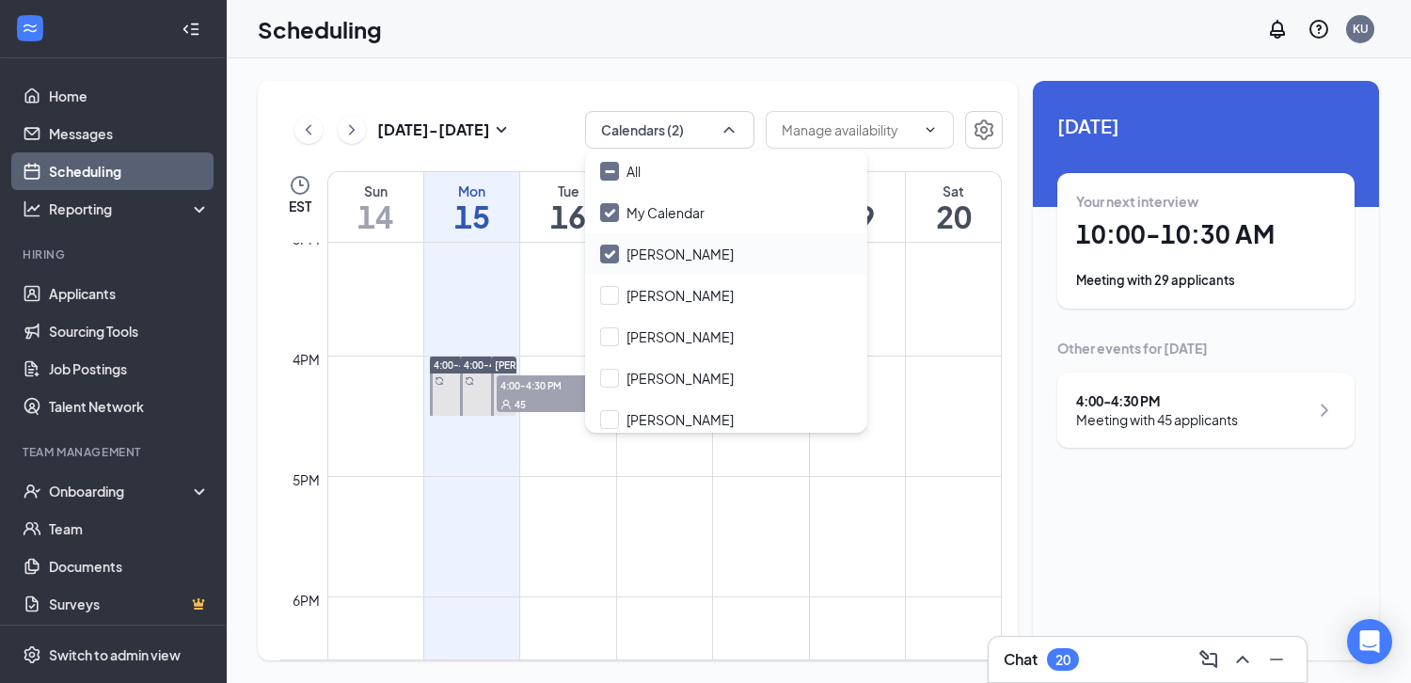
click at [613, 252] on input "Annie Ramon" at bounding box center [667, 254] width 134 height 19
checkbox input "false"
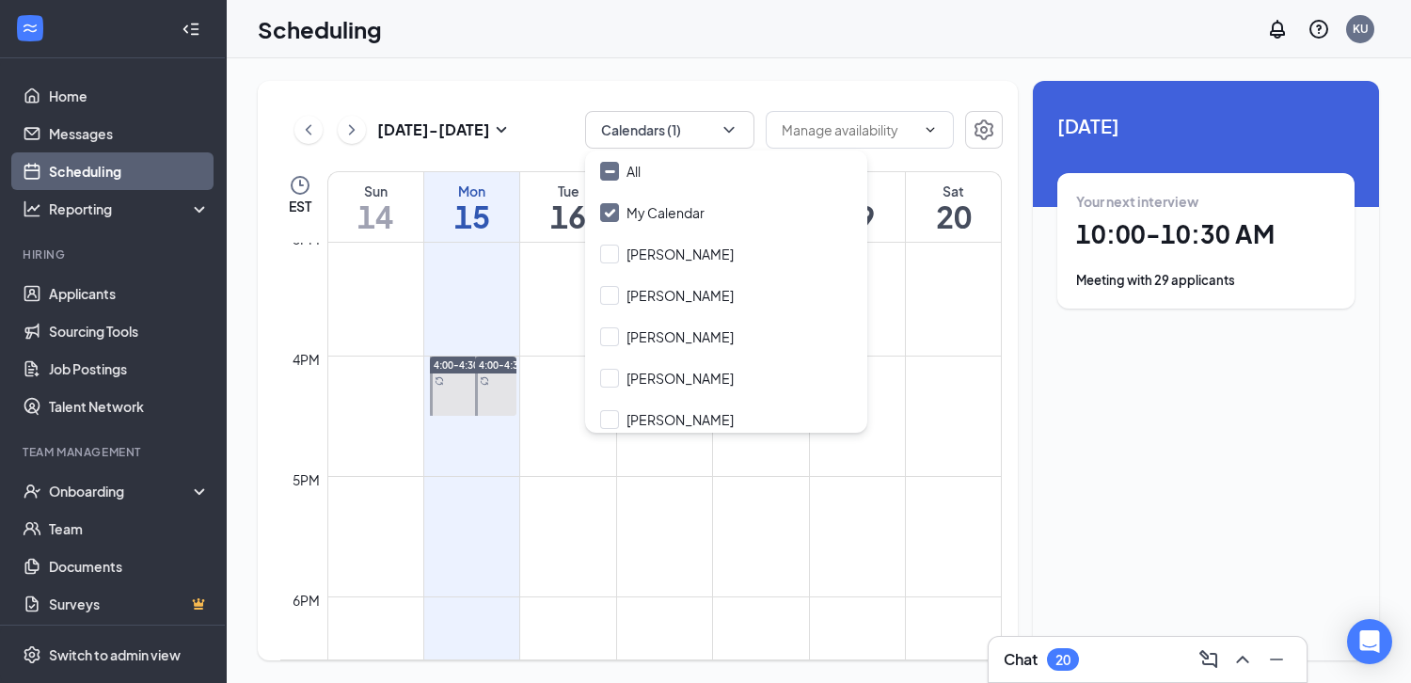
click at [489, 396] on div at bounding box center [495, 385] width 40 height 59
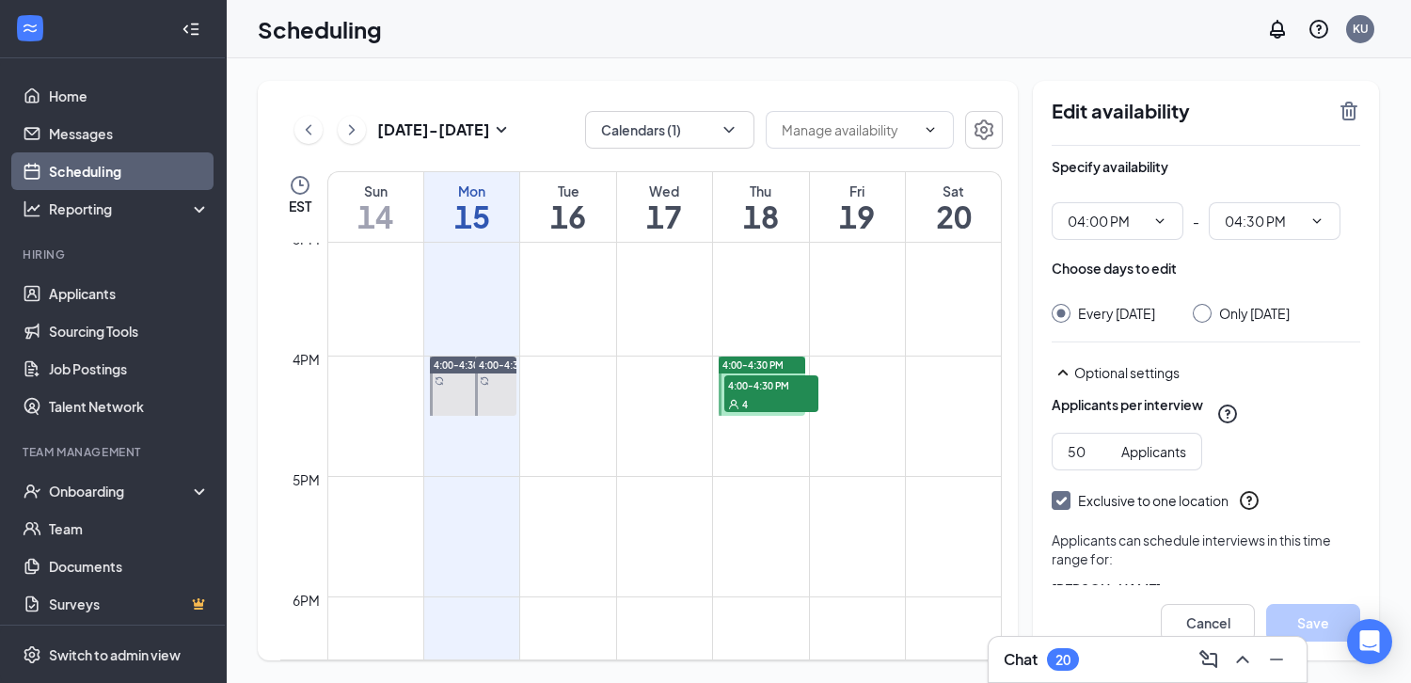
click at [445, 397] on div at bounding box center [473, 385] width 87 height 59
type input "04:00 PM"
type input "04:30 PM"
click at [567, 398] on td at bounding box center [664, 401] width 674 height 30
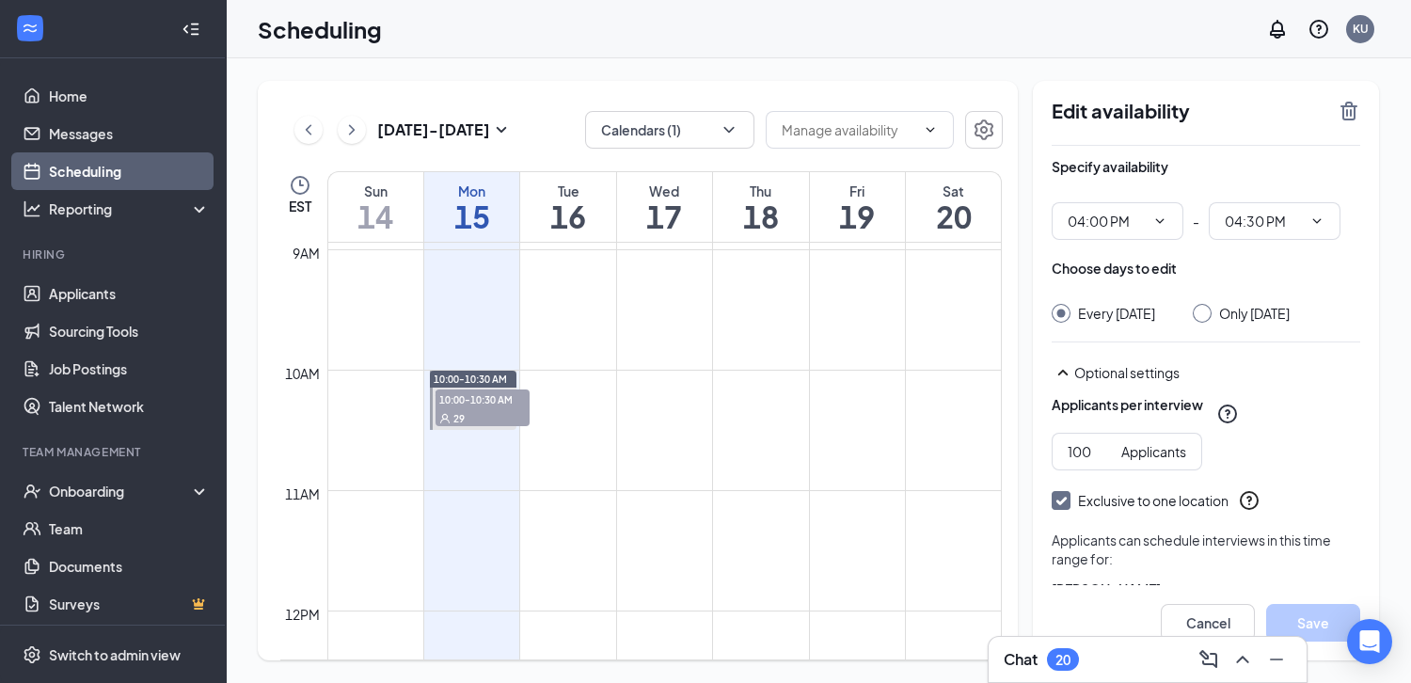
scroll to position [980, 0]
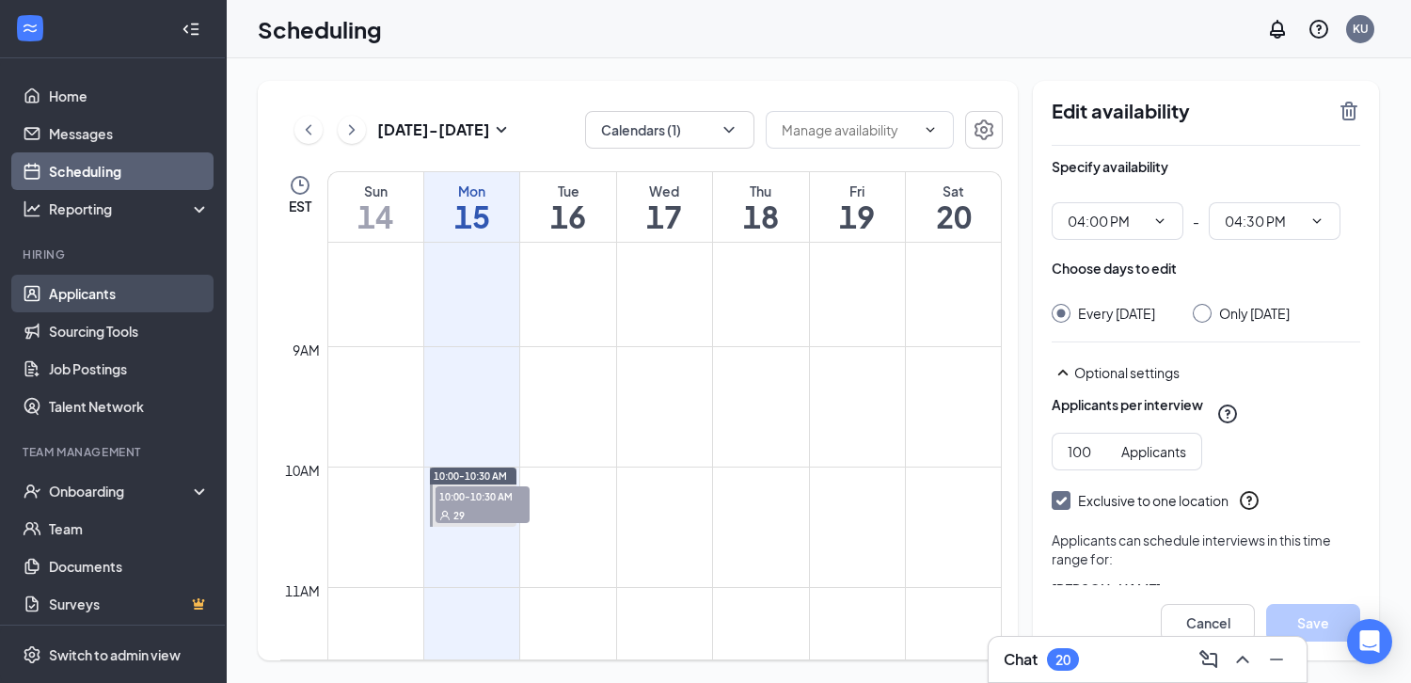
click at [195, 298] on link "Applicants" at bounding box center [129, 294] width 161 height 38
type input "04:00 PM"
type input "04:30 PM"
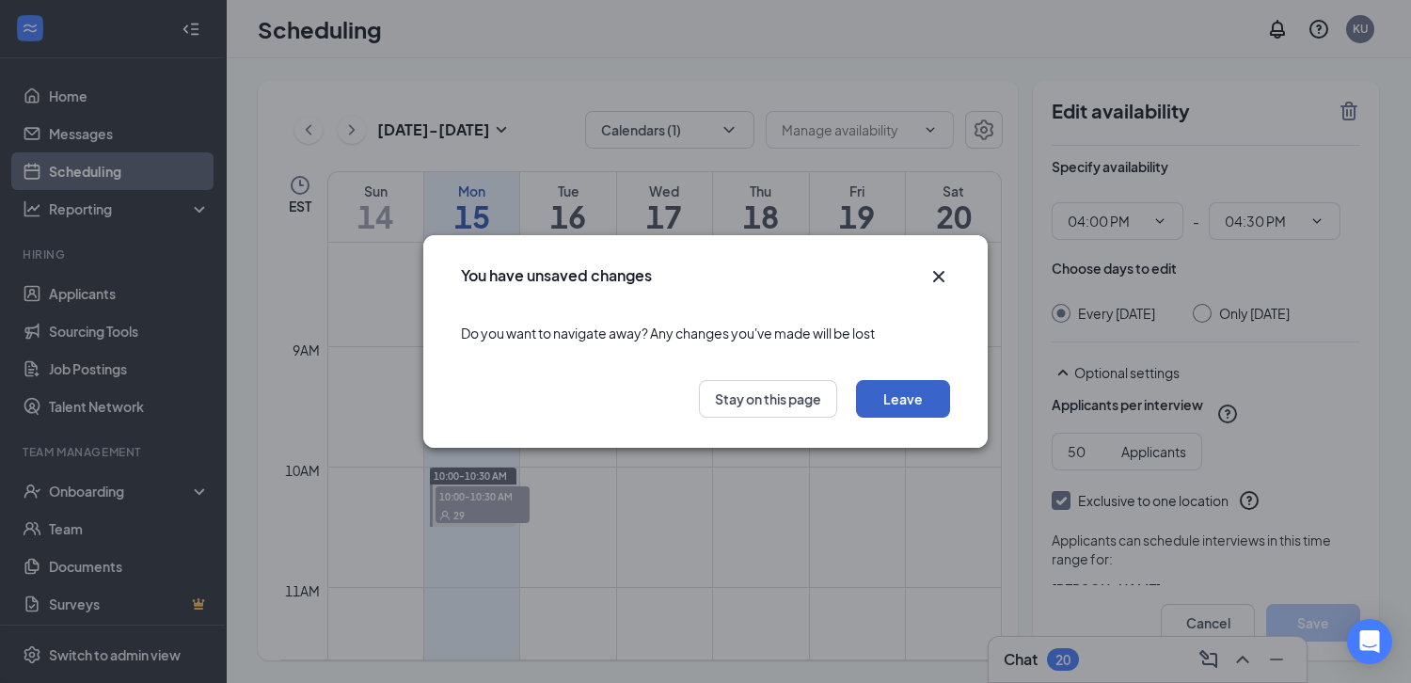
click at [888, 411] on button "Leave" at bounding box center [903, 399] width 94 height 38
